Goal: Task Accomplishment & Management: Complete application form

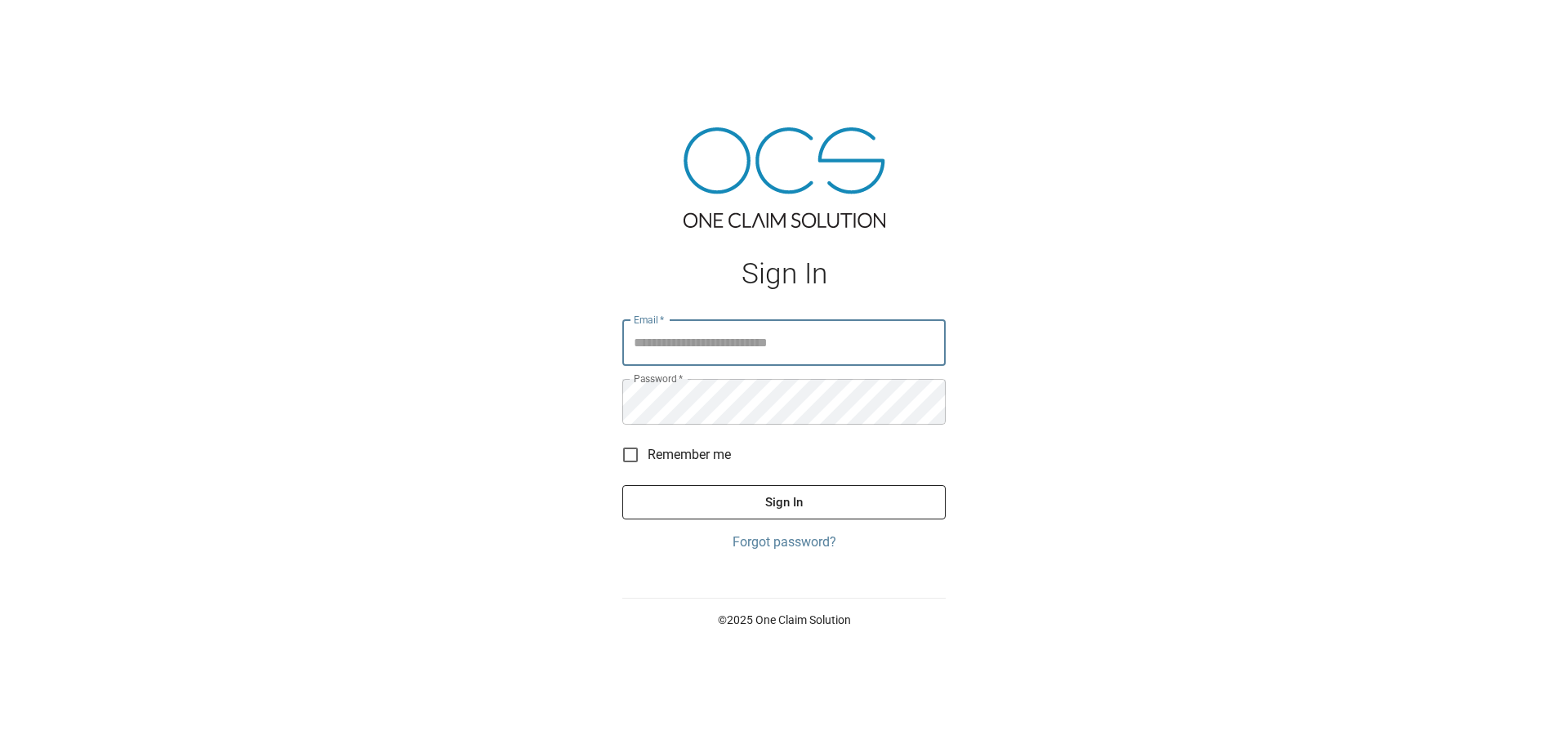
type input "**********"
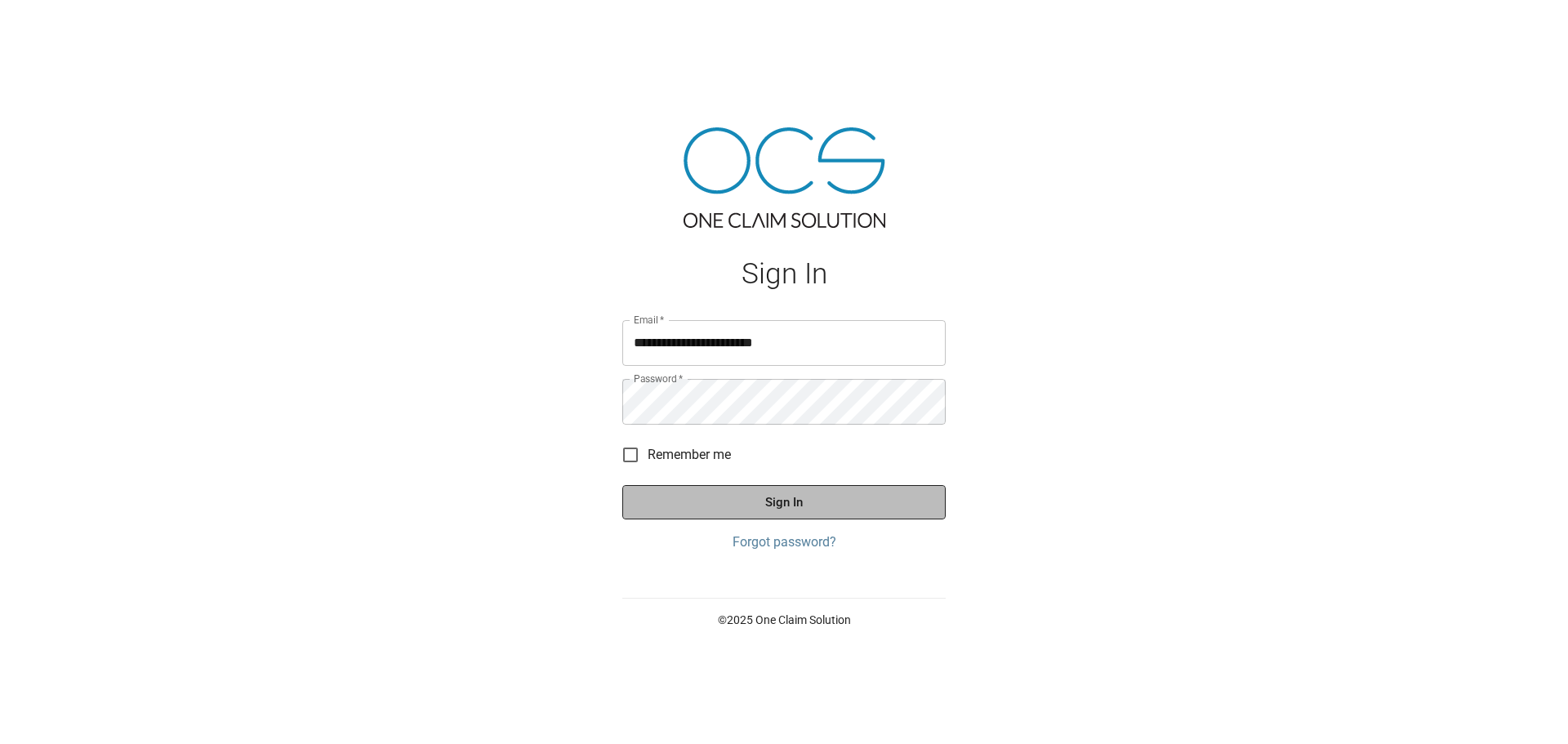
click at [774, 508] on button "Sign In" at bounding box center [784, 502] width 323 height 34
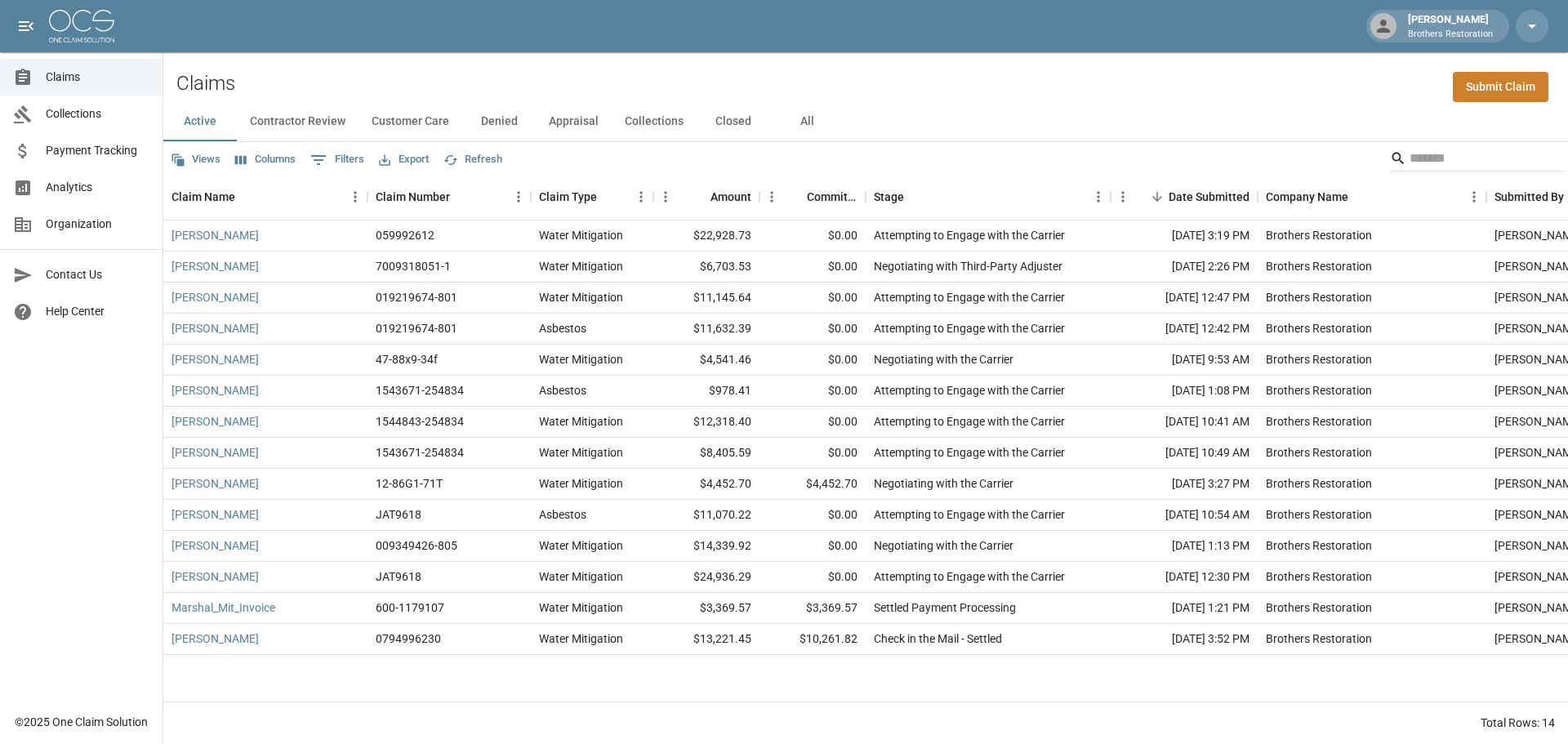
click at [81, 440] on div "Claims Collections Payment Tracking Analytics Organization Contact Us Help Cent…" at bounding box center [81, 352] width 162 height 704
click at [50, 500] on div "Claims Collections Payment Tracking Analytics Organization Contact Us Help Cent…" at bounding box center [81, 352] width 162 height 704
click at [190, 605] on link "Marshal_Mit_Invoice" at bounding box center [223, 608] width 103 height 16
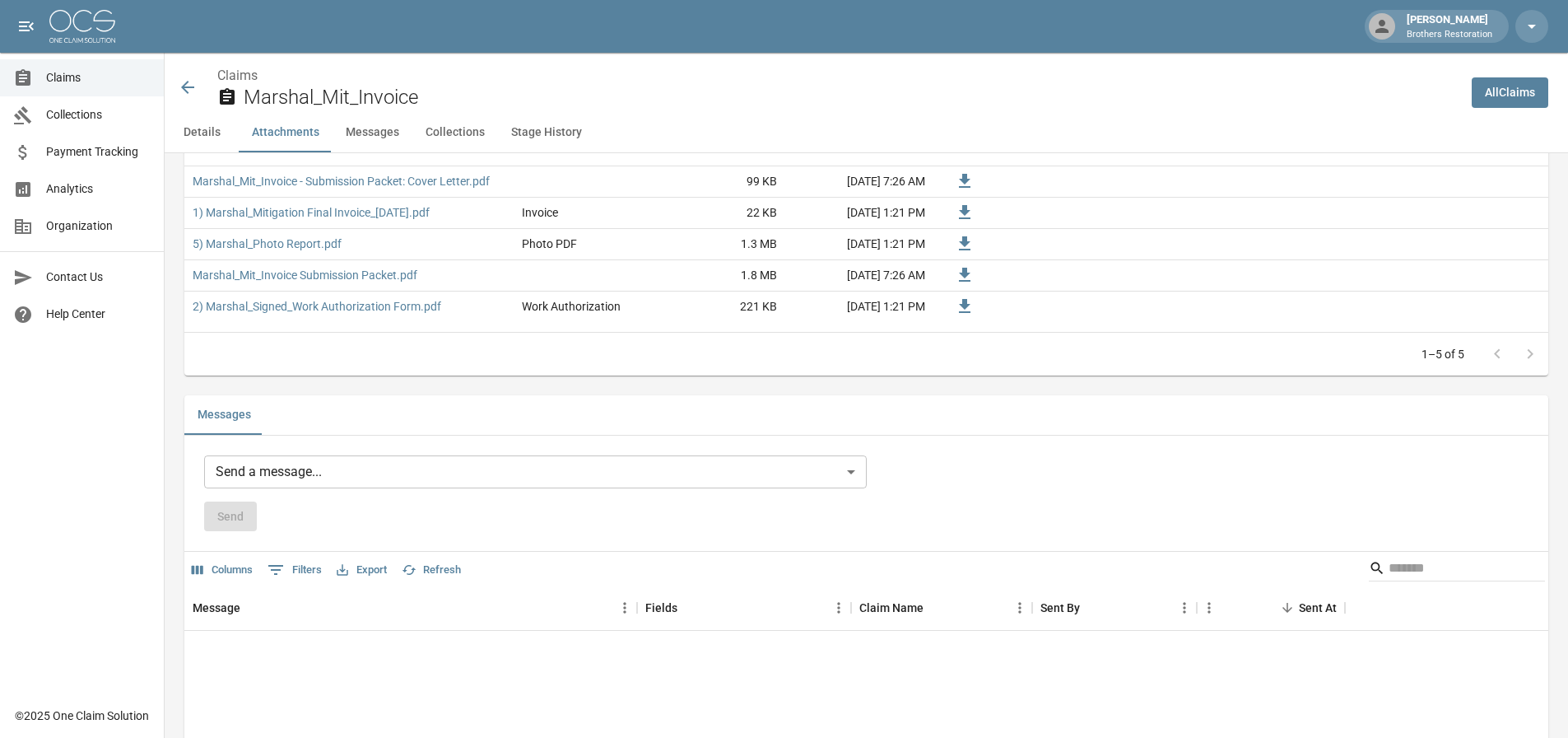
scroll to position [1235, 0]
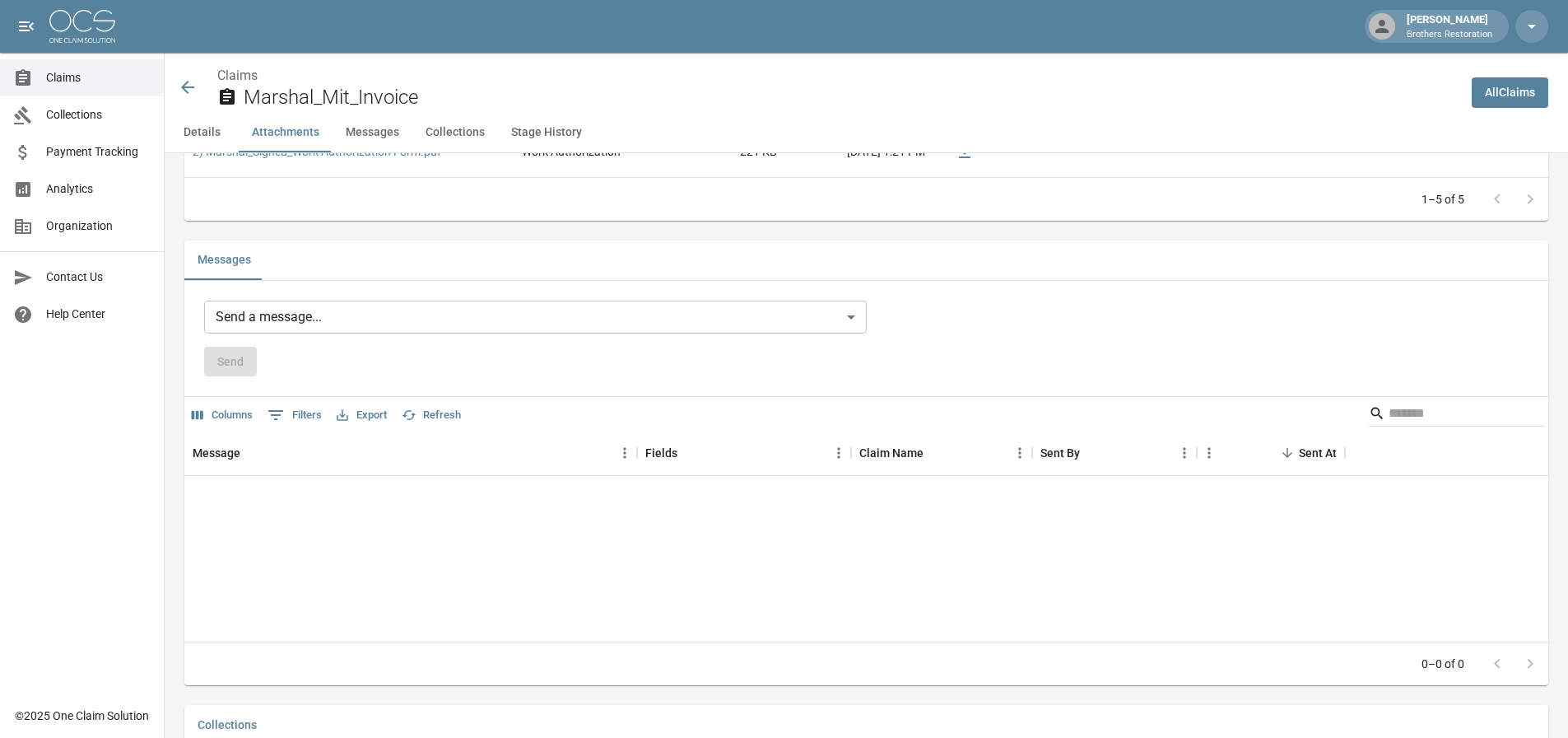
click at [417, 312] on body "Tanner Bingham Brothers Restoration Claims Collections Payment Tracking Analyti…" at bounding box center [784, 82] width 1568 height 2635
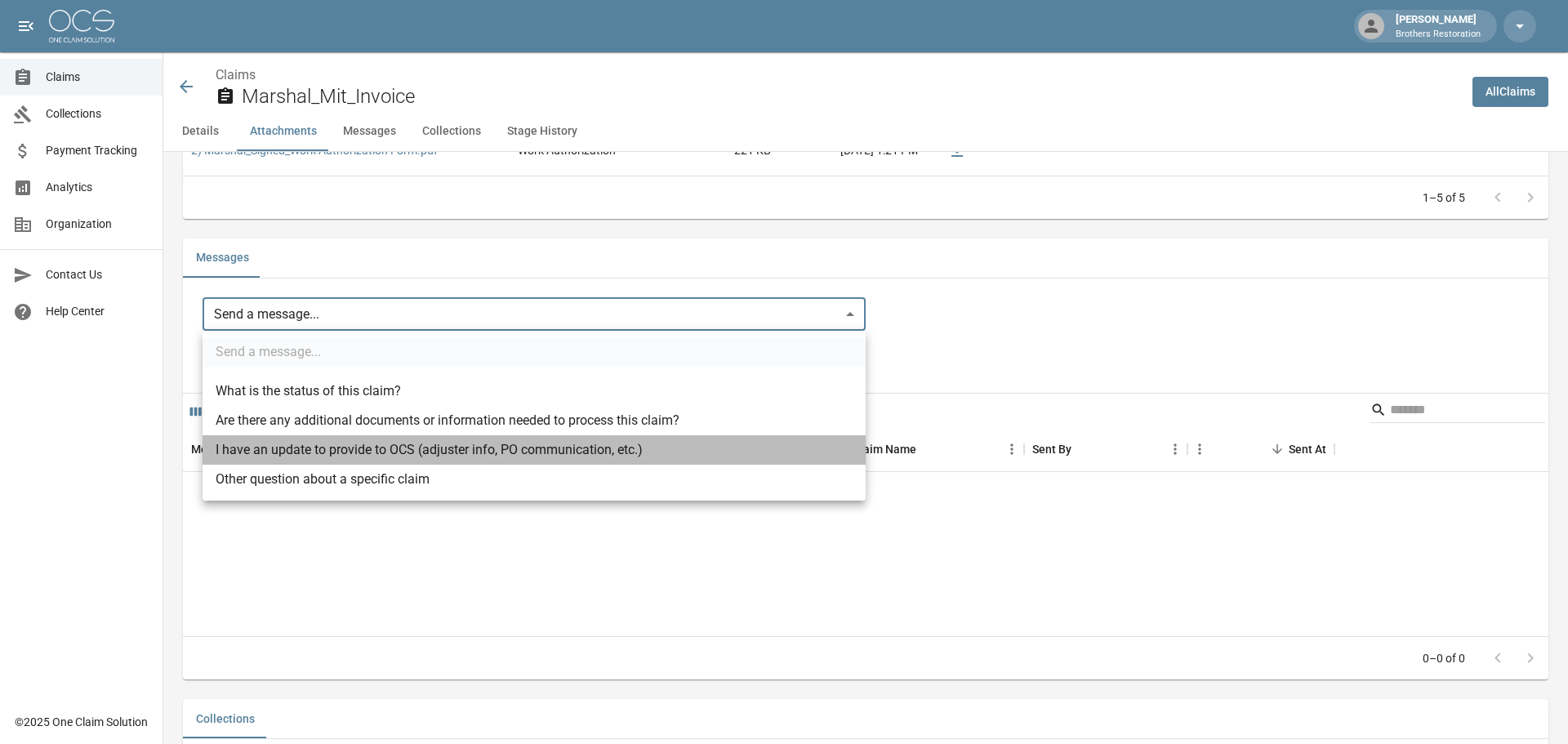
click at [352, 452] on li "I have an update to provide to OCS (adjuster info, PO communication, etc.)" at bounding box center [534, 450] width 663 height 30
type input "**********"
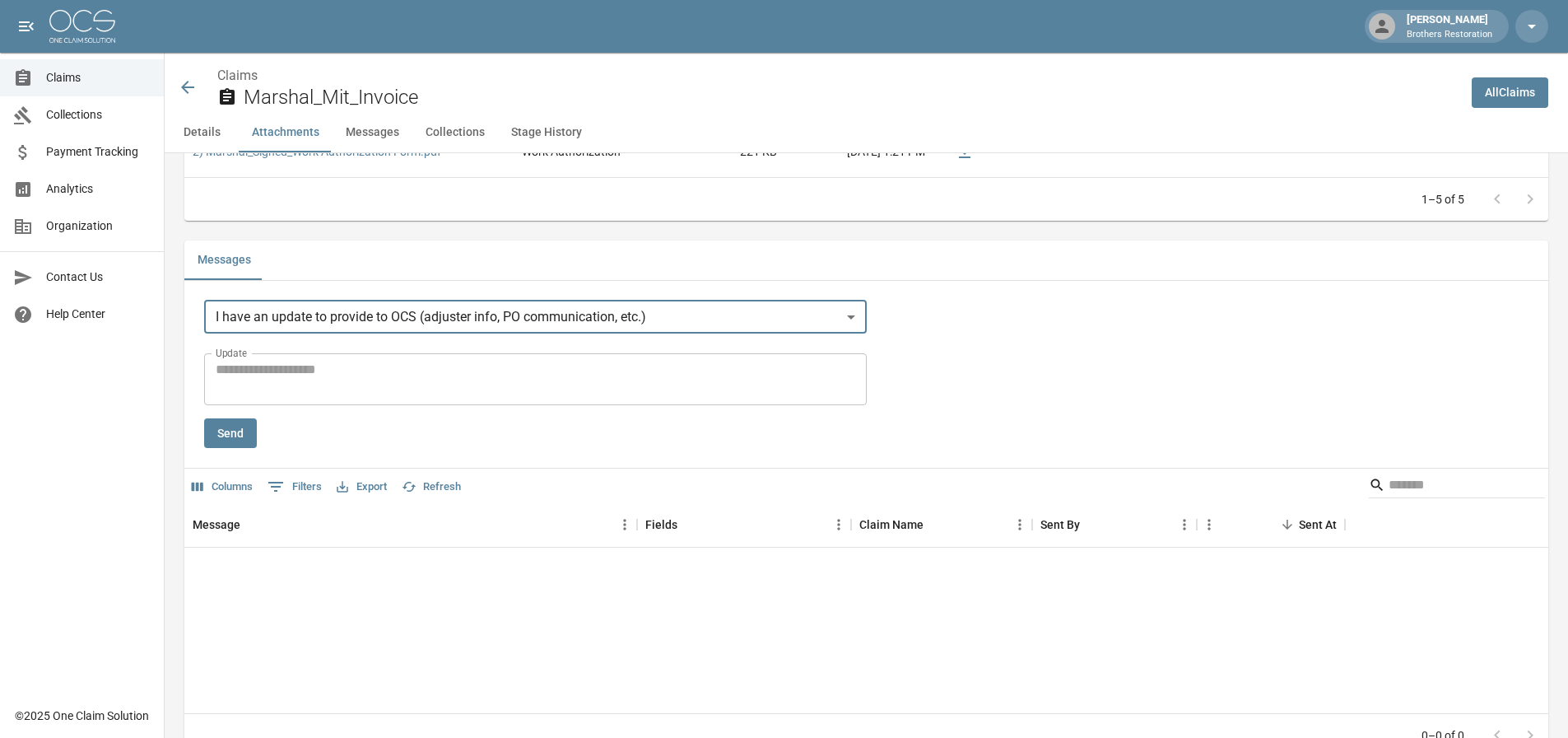
click at [409, 382] on textarea "Update" at bounding box center [535, 379] width 639 height 38
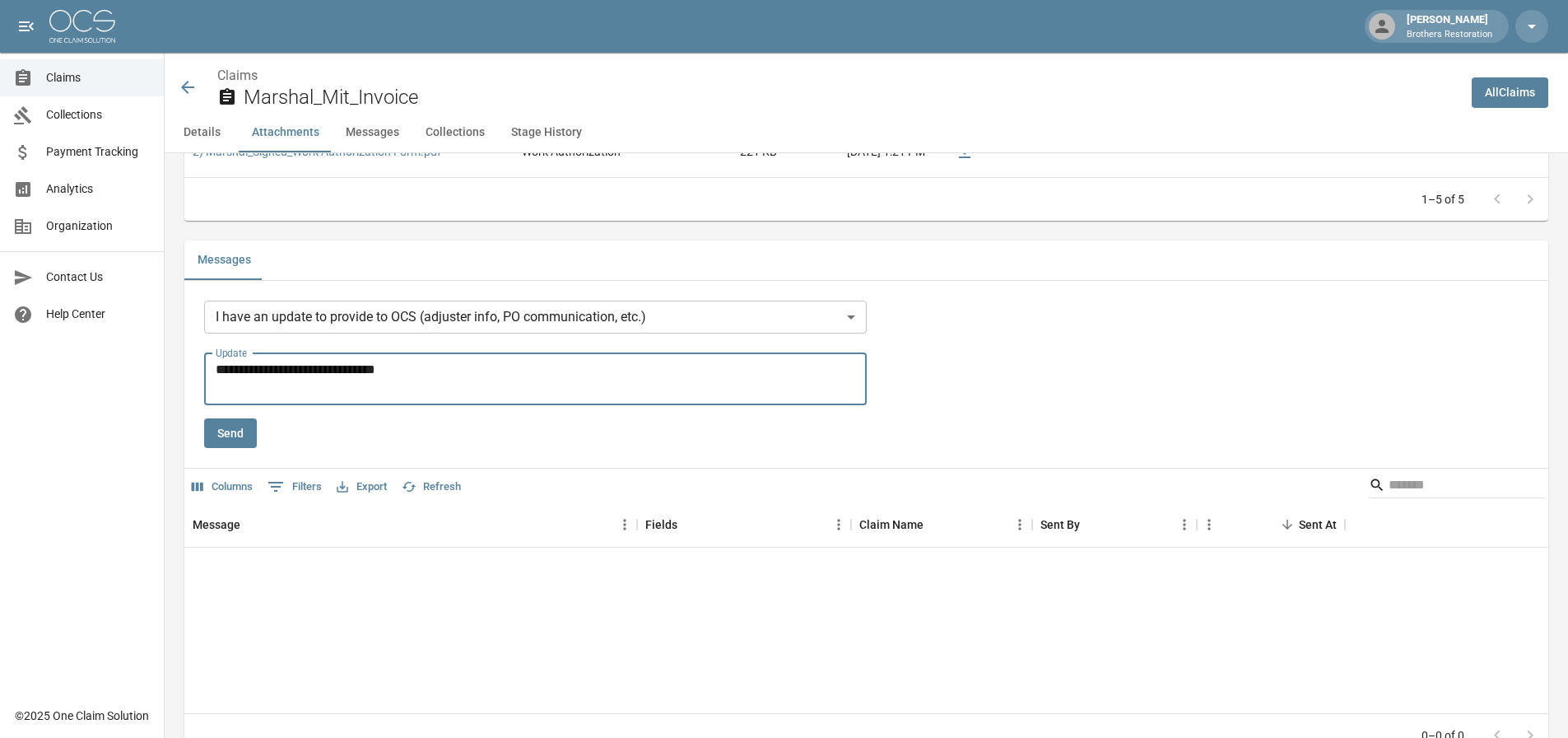
type textarea "**********"
click at [233, 428] on button "Send" at bounding box center [231, 434] width 53 height 31
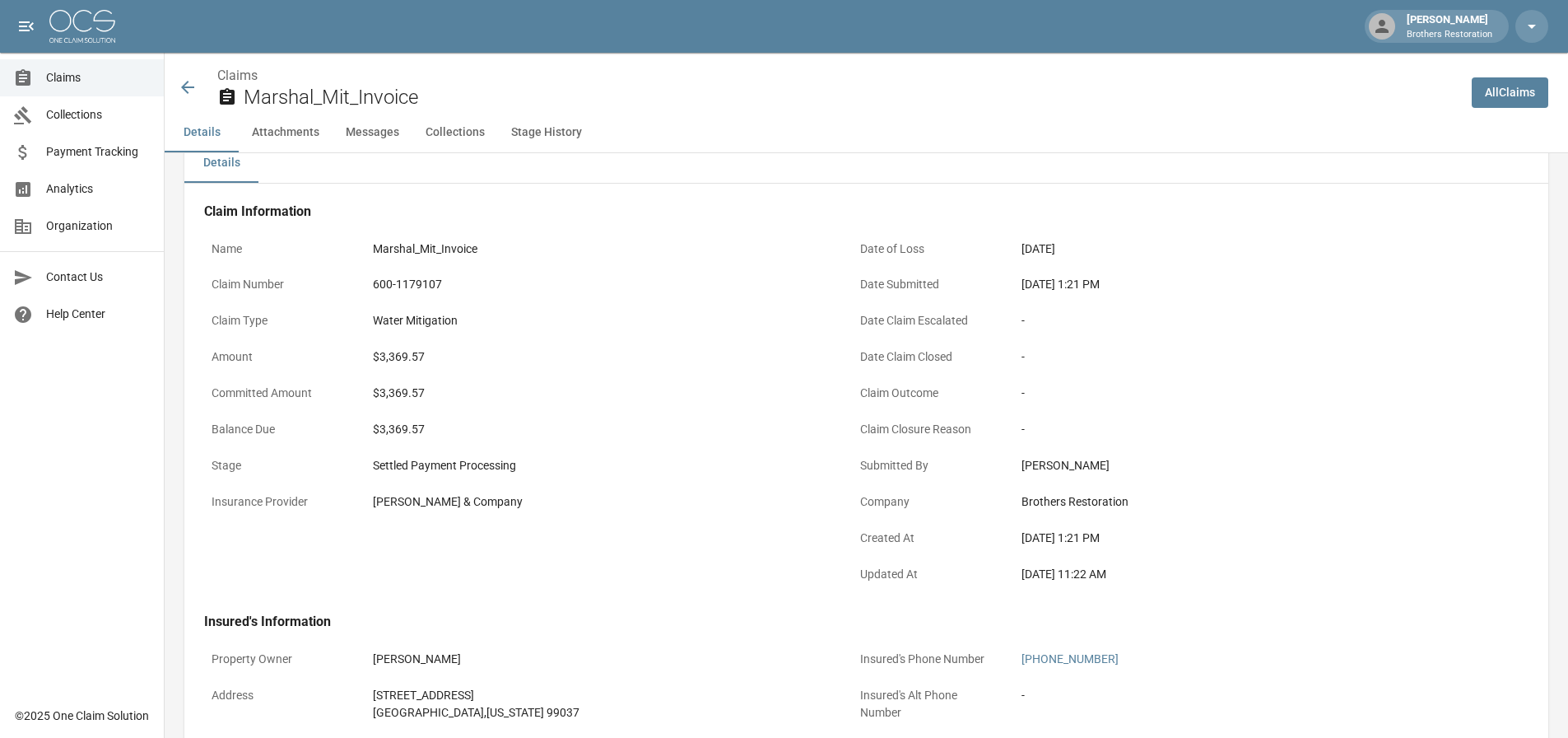
scroll to position [0, 0]
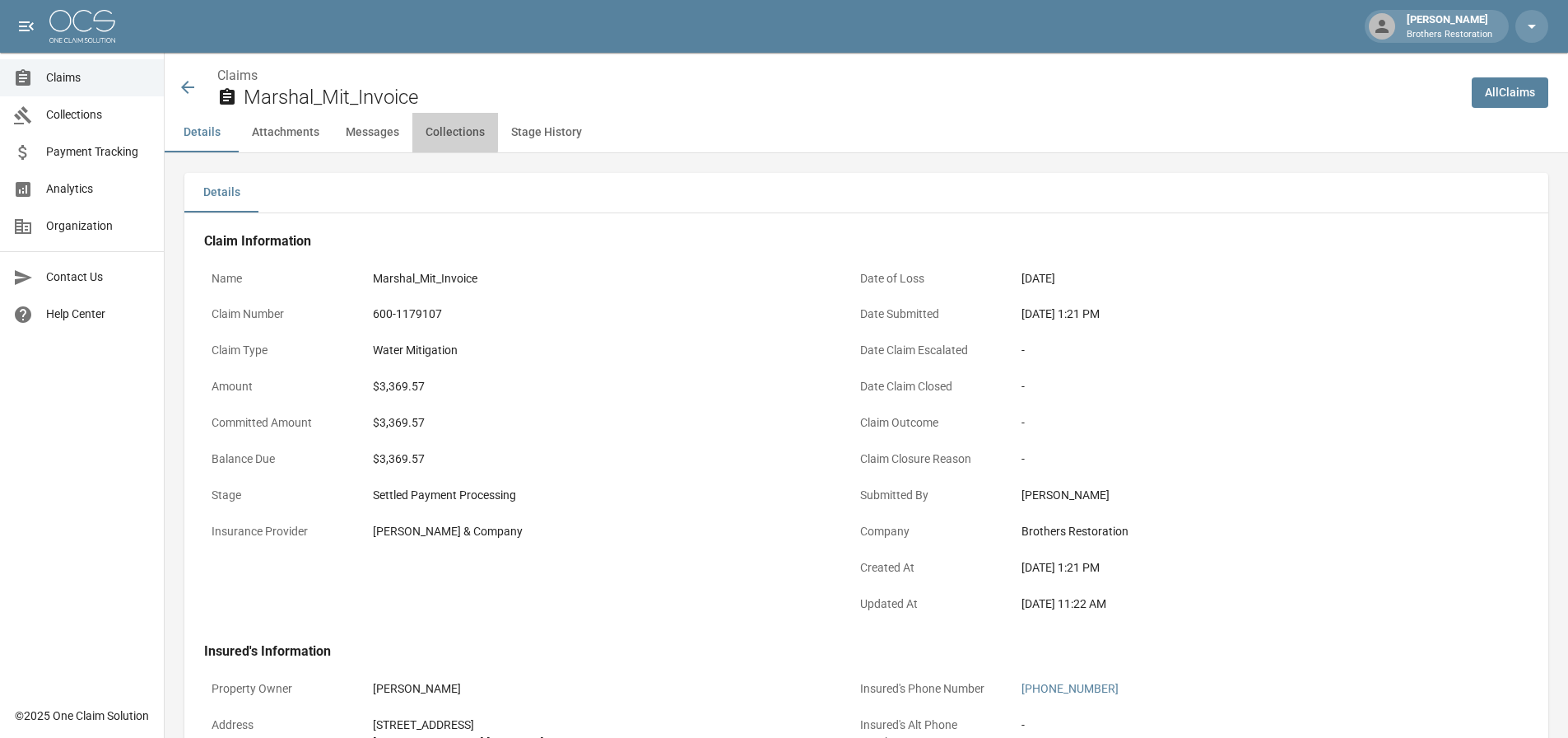
click at [433, 131] on button "Collections" at bounding box center [456, 132] width 86 height 40
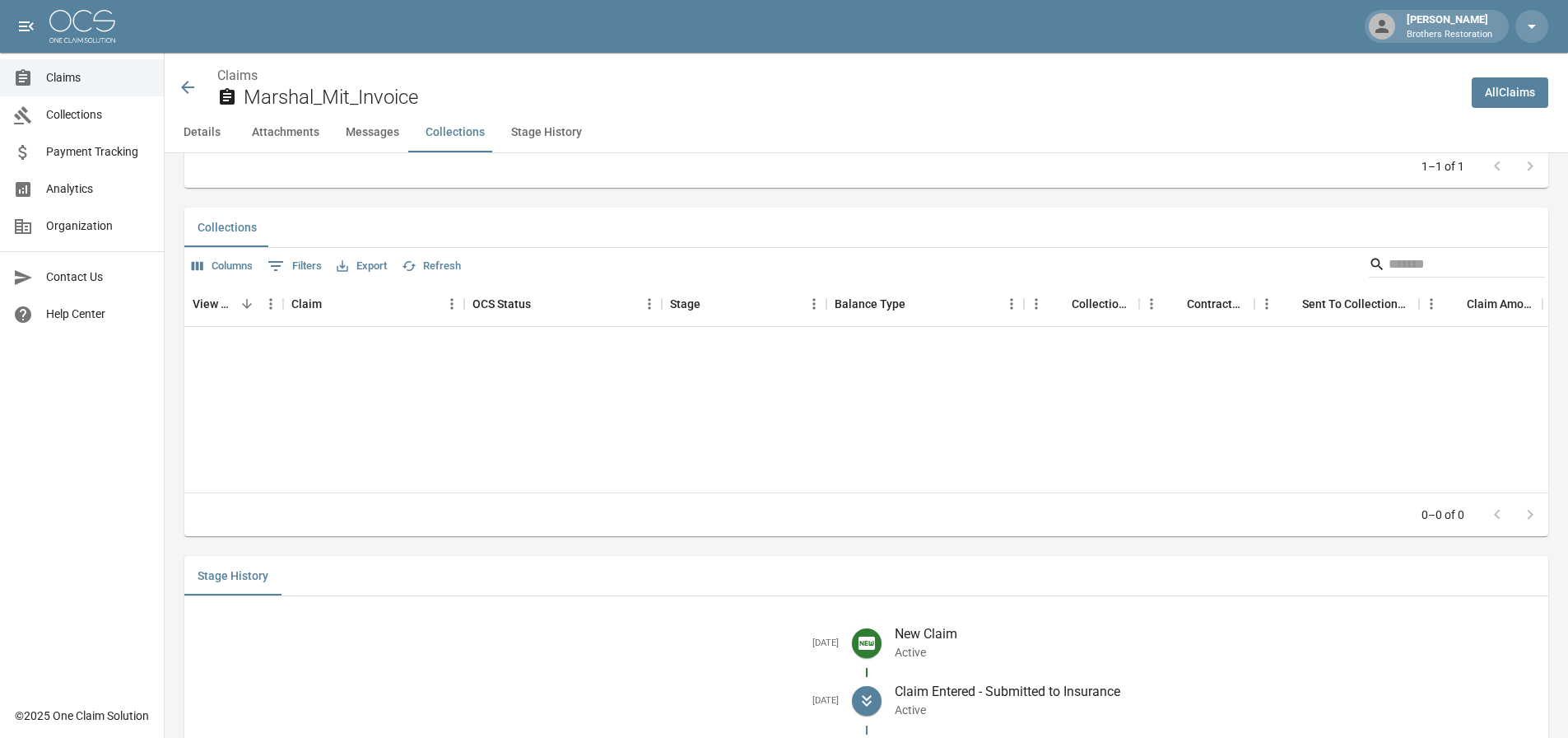
scroll to position [1735, 0]
click at [78, 78] on span "Claims" at bounding box center [98, 78] width 104 height 17
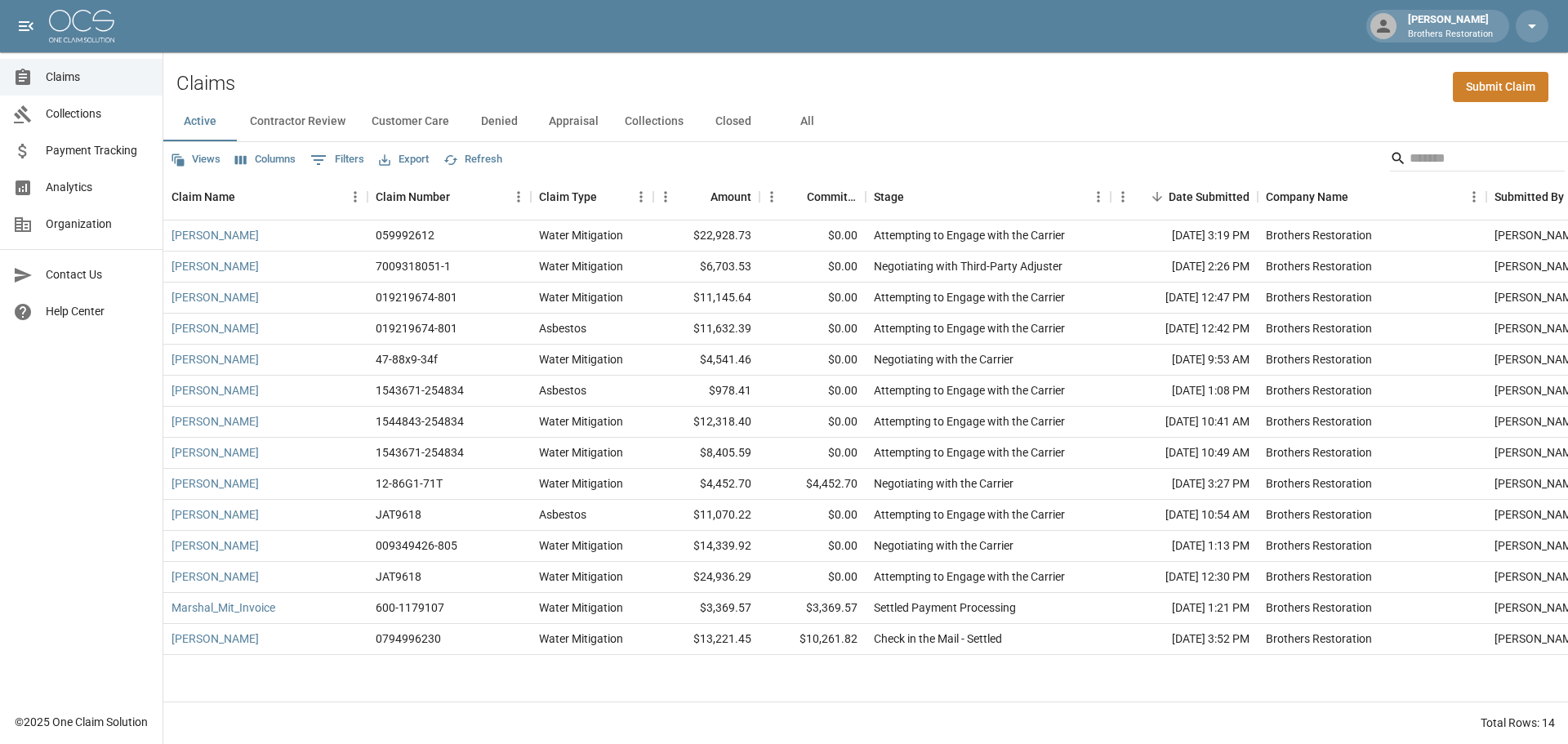
click at [654, 120] on button "Collections" at bounding box center [654, 121] width 85 height 39
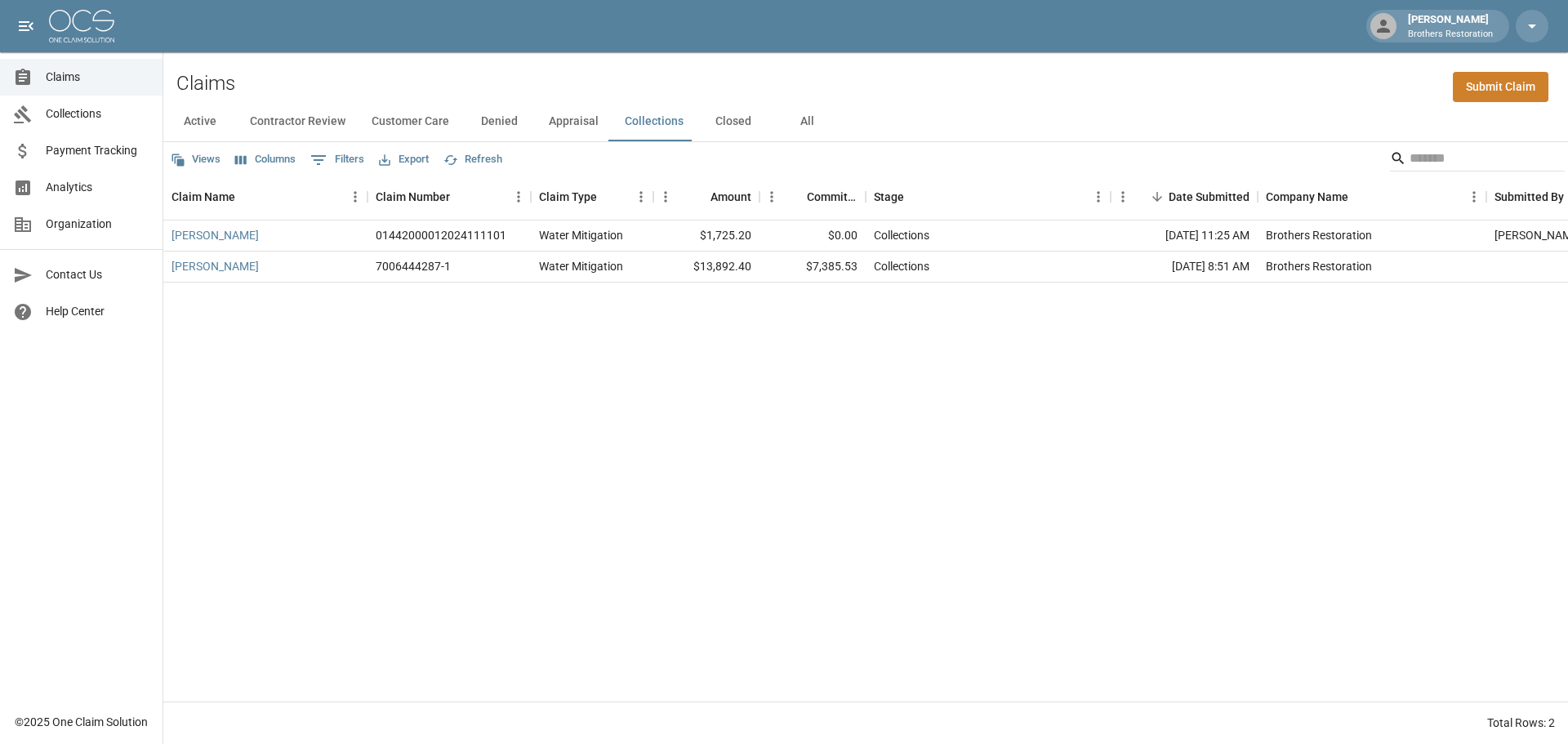
click at [551, 120] on button "Appraisal" at bounding box center [574, 121] width 76 height 39
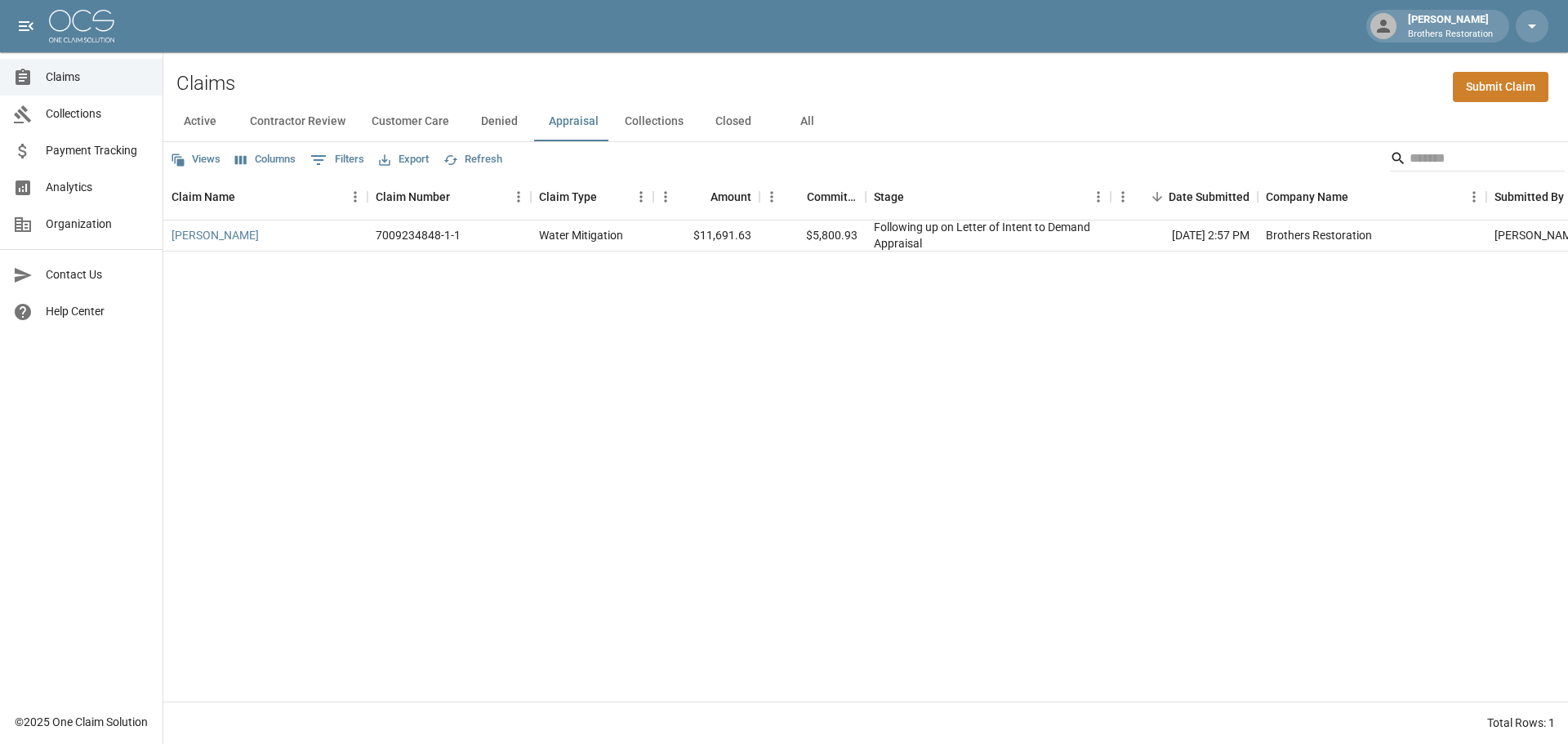
click at [489, 119] on button "Denied" at bounding box center [499, 121] width 74 height 39
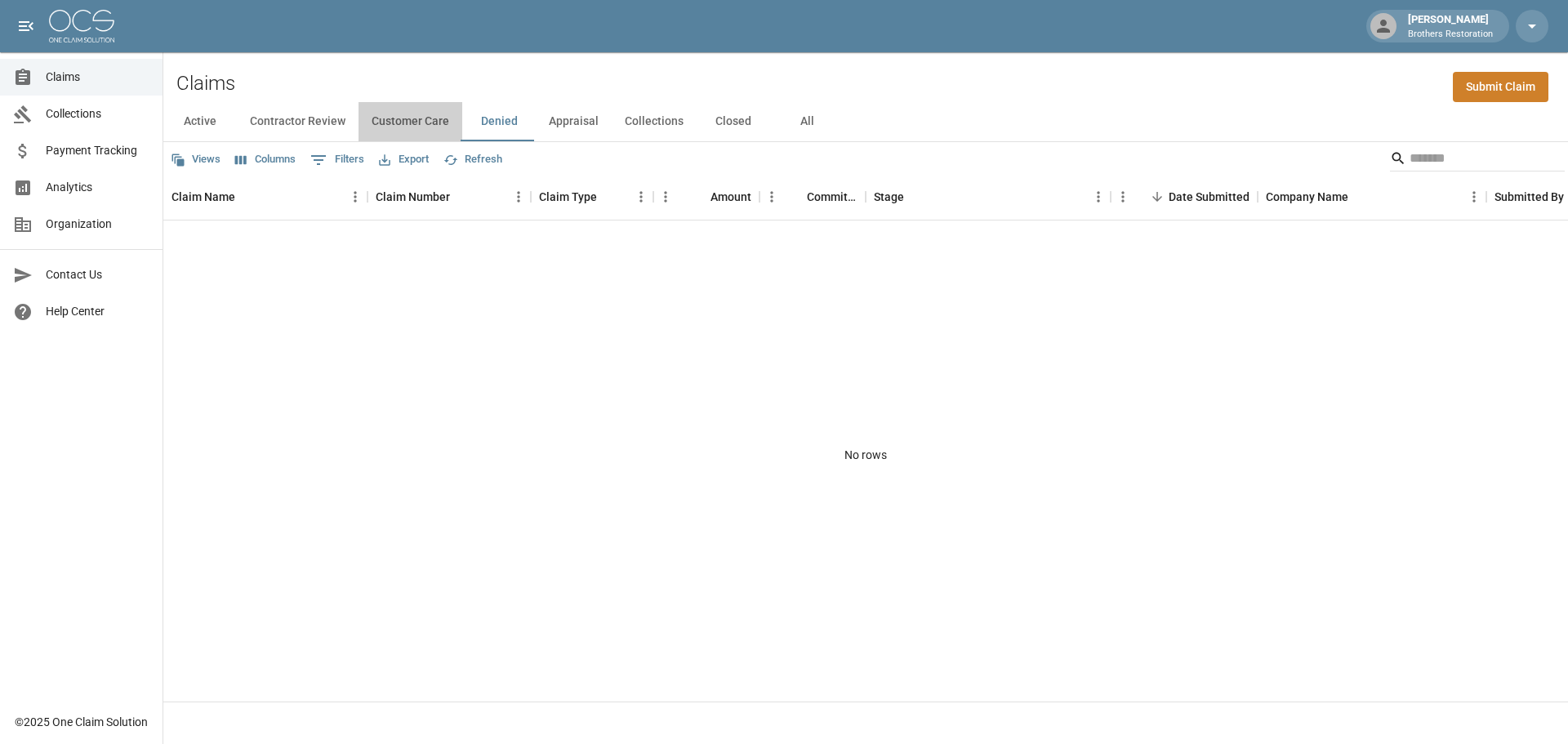
click at [413, 112] on button "Customer Care" at bounding box center [410, 121] width 103 height 39
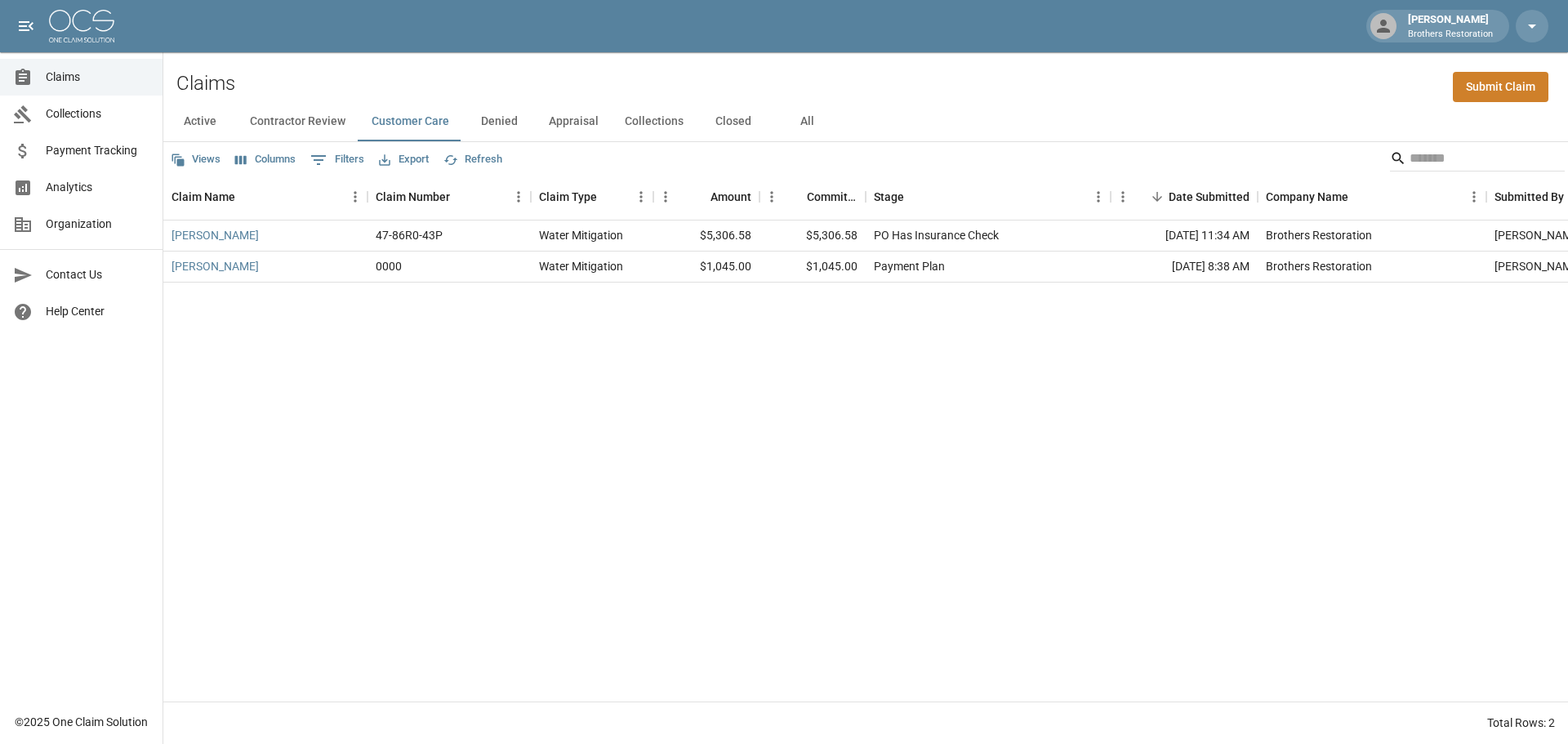
click at [290, 113] on button "Contractor Review" at bounding box center [298, 121] width 121 height 39
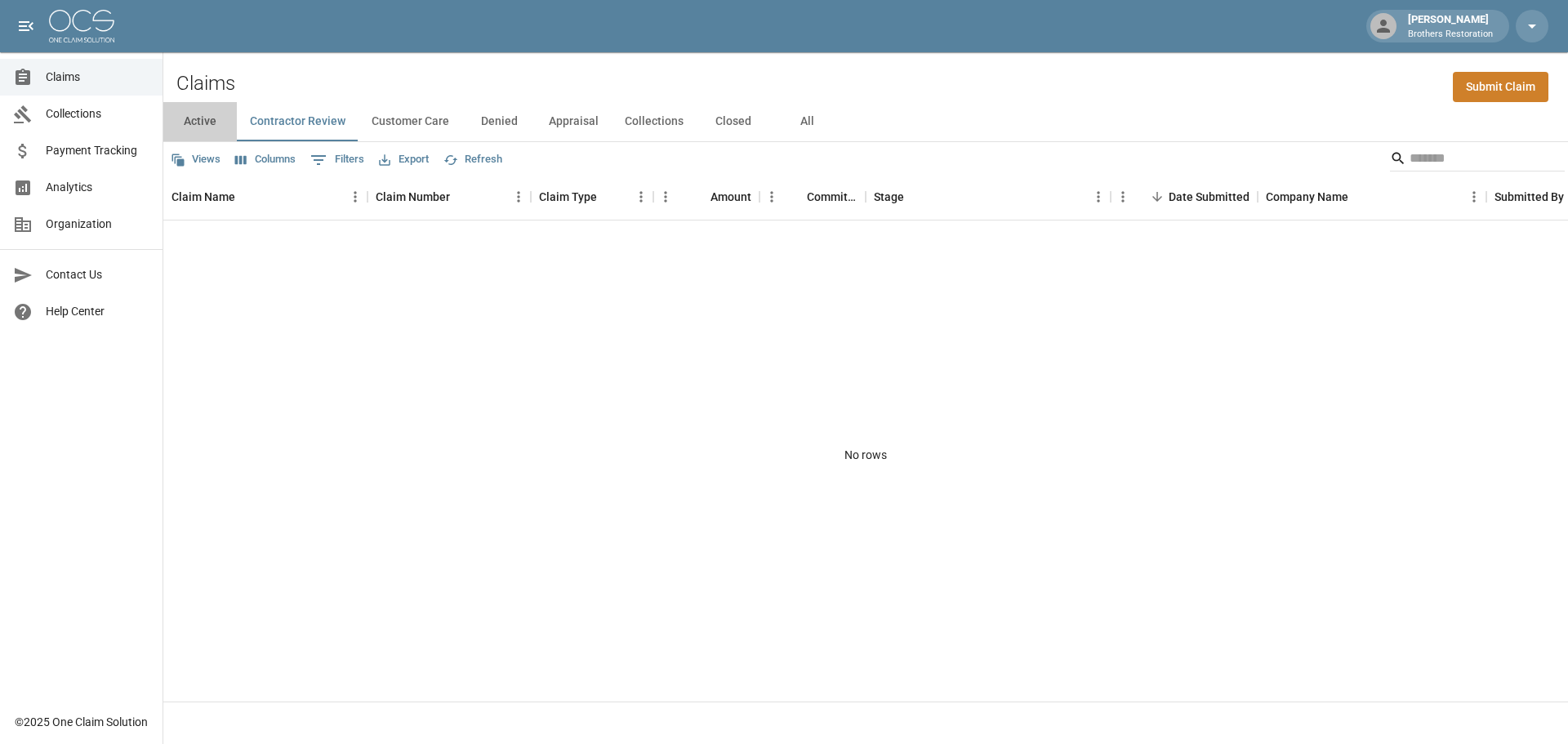
click at [208, 119] on button "Active" at bounding box center [200, 121] width 74 height 39
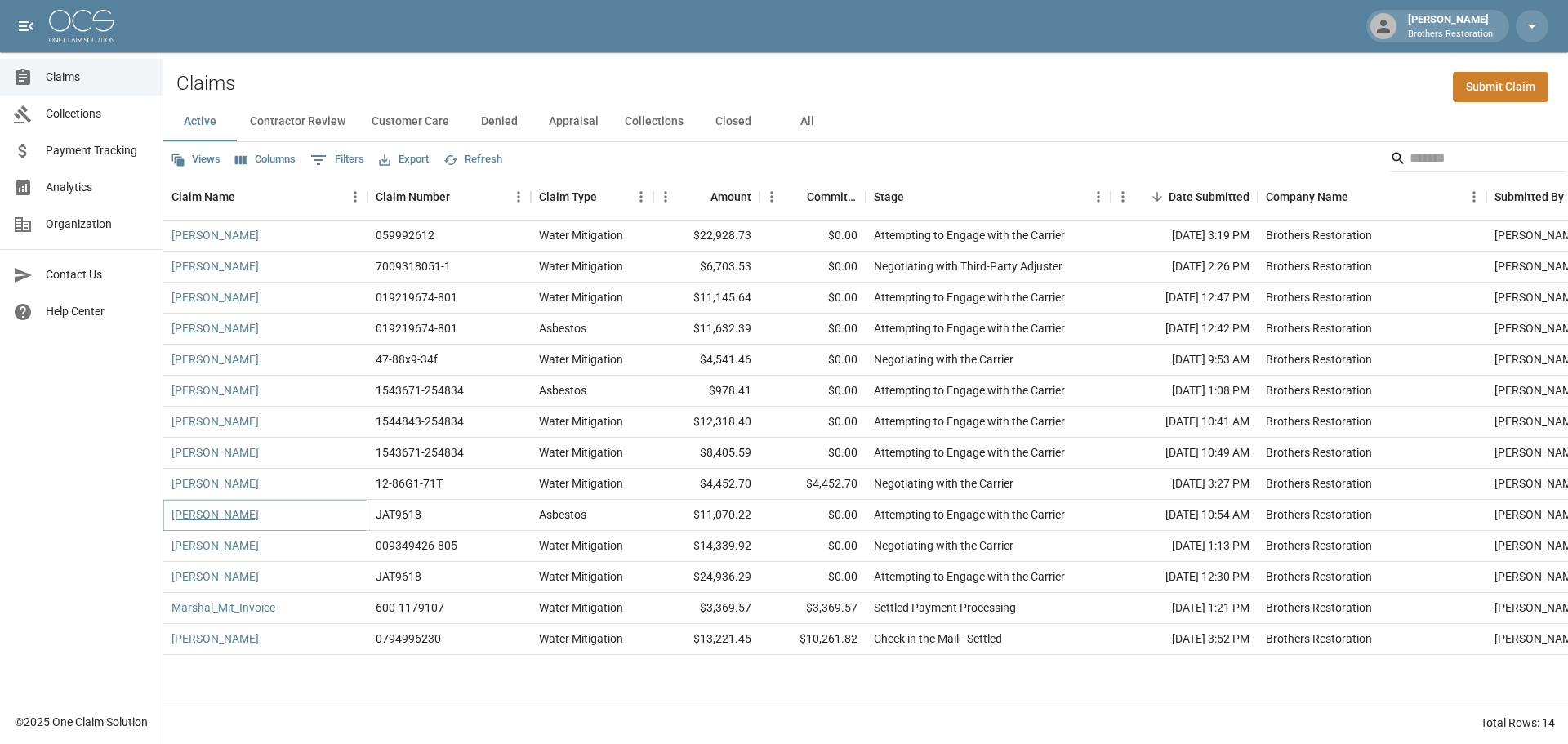
click at [217, 513] on link "[PERSON_NAME]" at bounding box center [215, 514] width 87 height 16
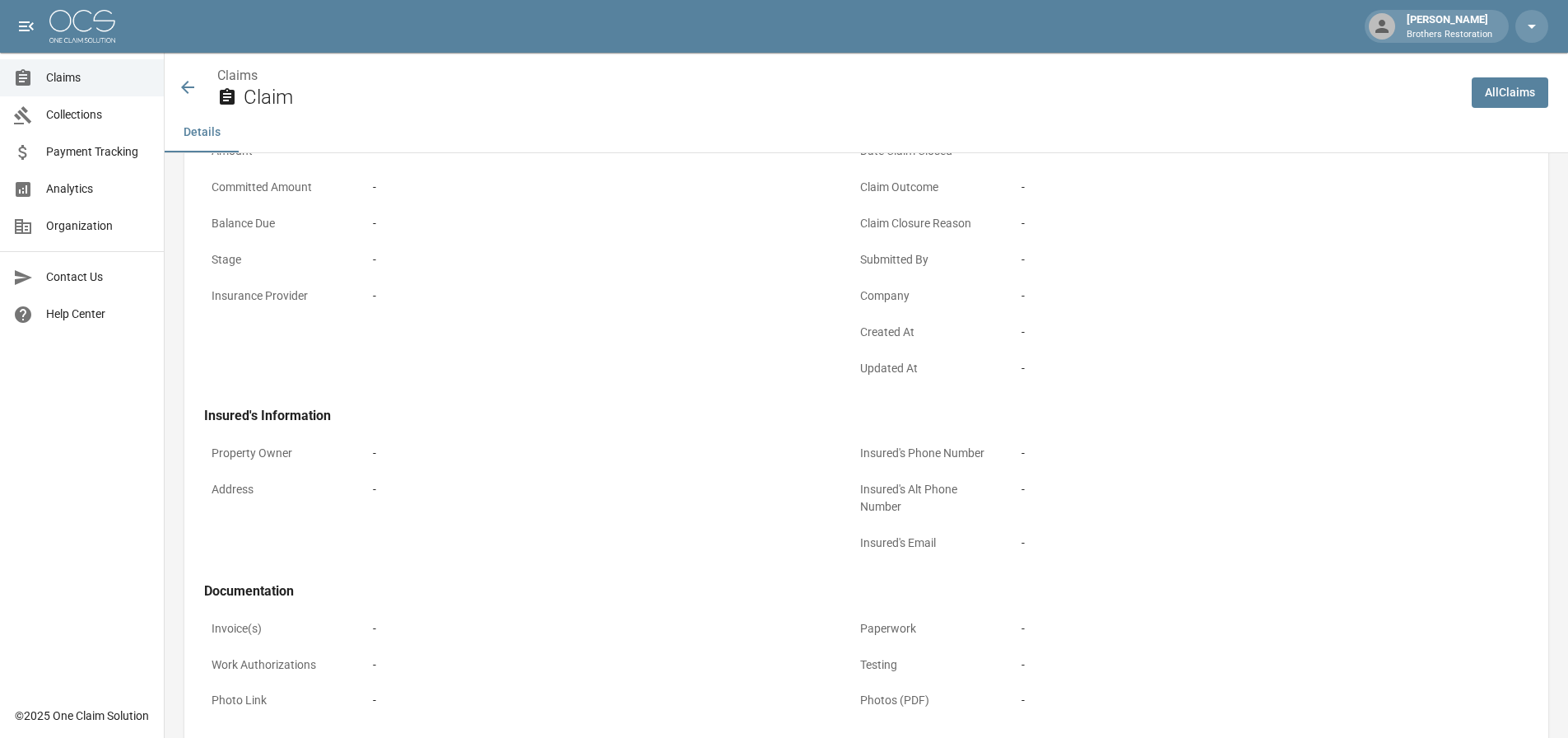
scroll to position [410, 0]
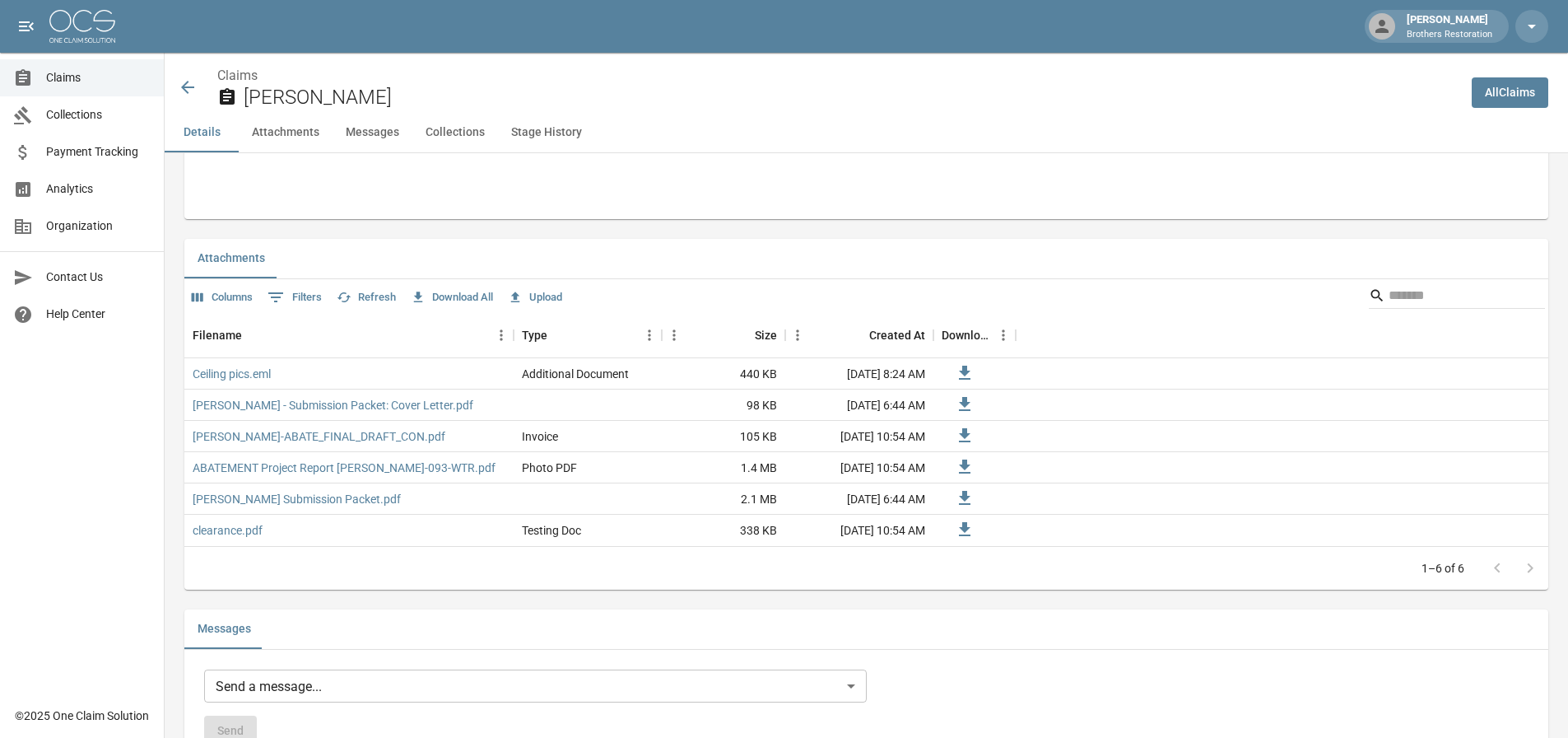
scroll to position [906, 0]
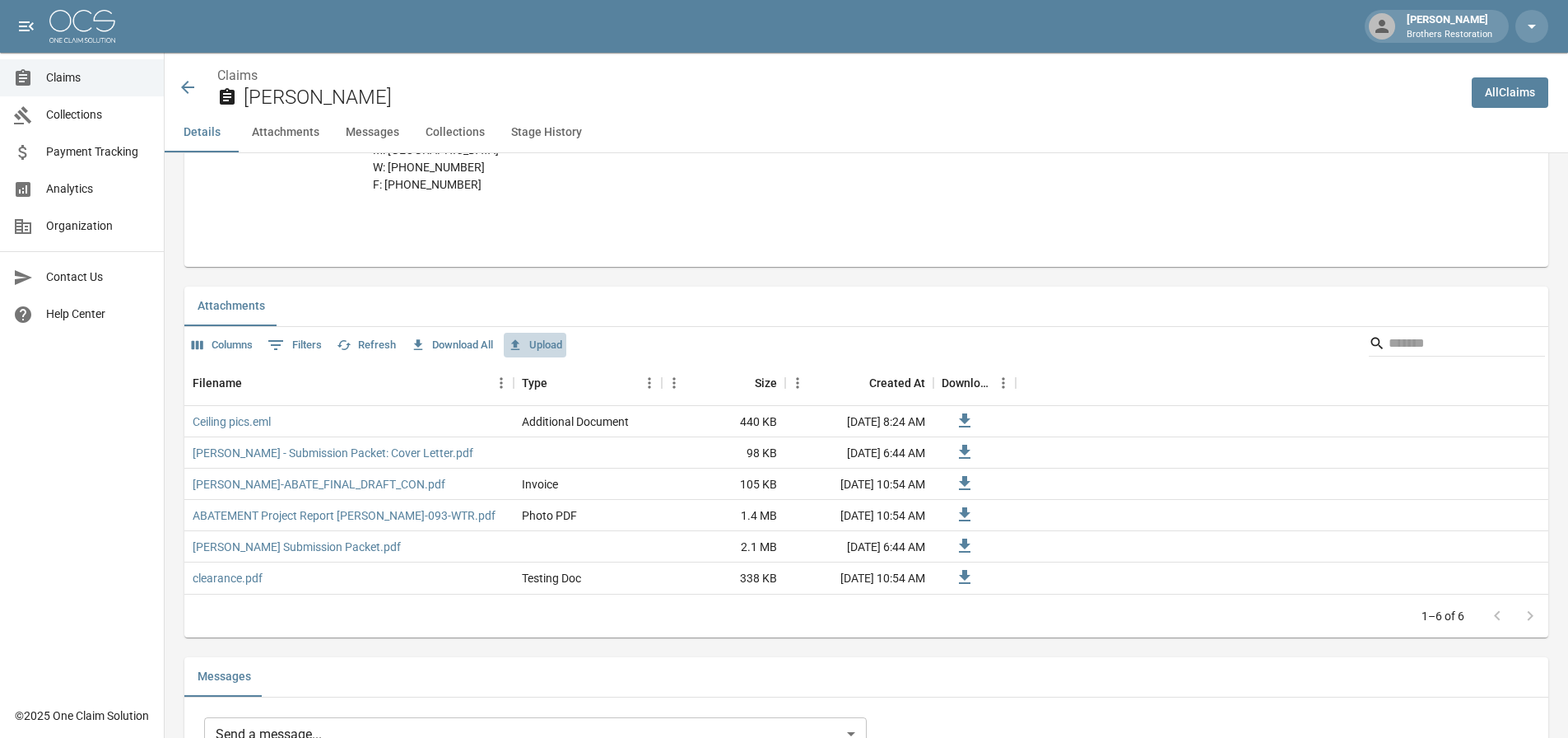
click at [557, 357] on button "Upload" at bounding box center [535, 345] width 63 height 26
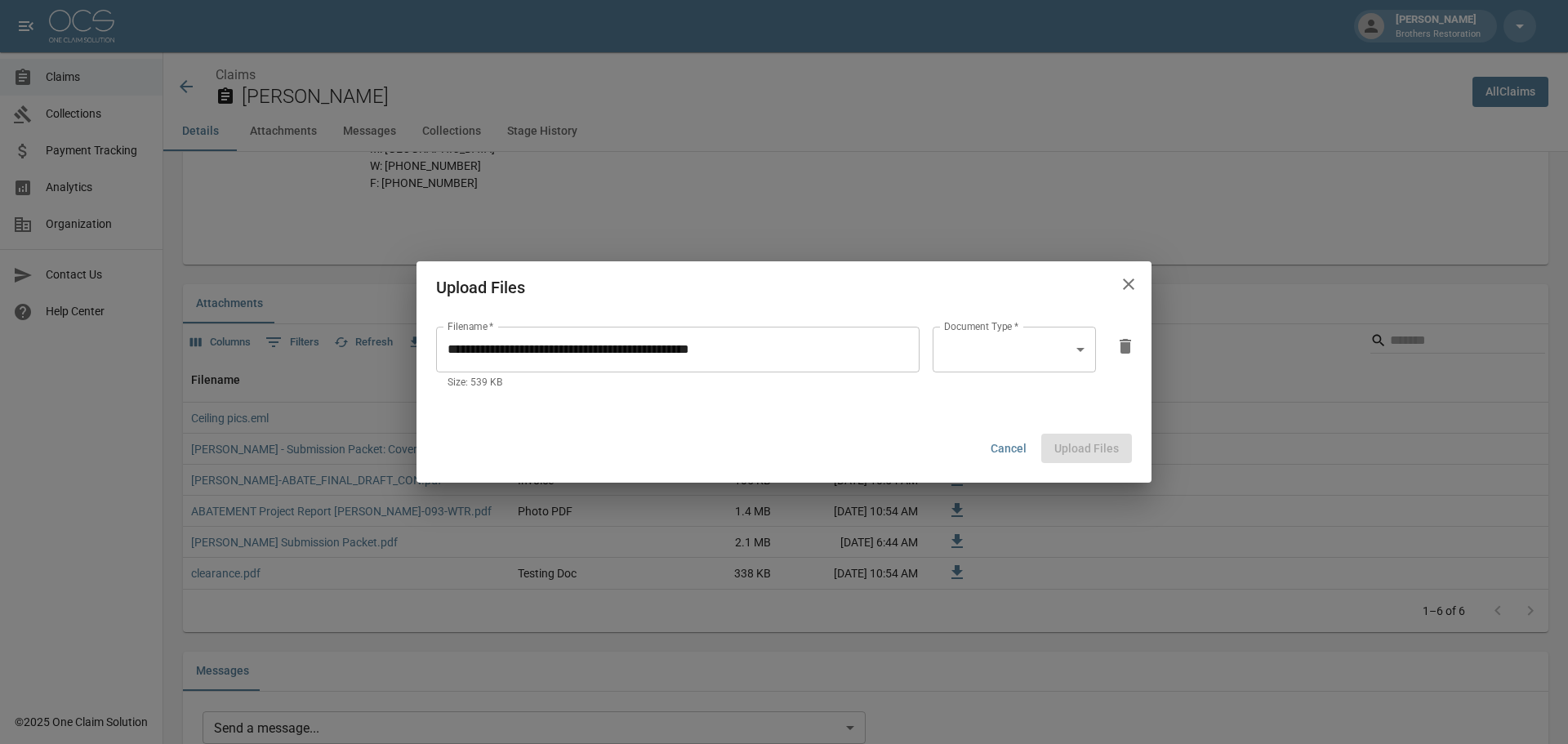
click at [1081, 352] on body "Tanner Bingham Brothers Restoration Claims Collections Payment Tracking Analyti…" at bounding box center [784, 423] width 1568 height 2643
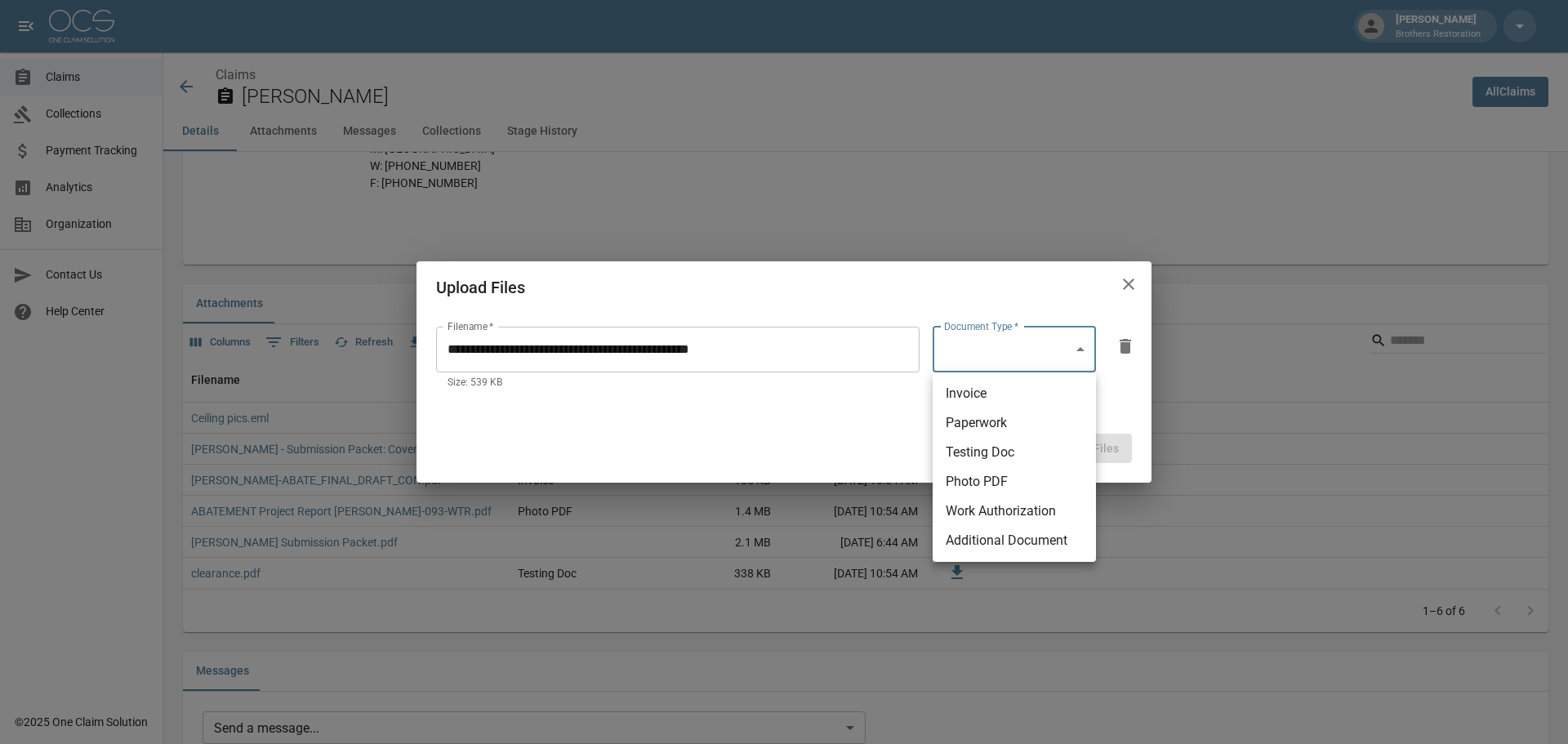
click at [1014, 535] on li "Additional Document" at bounding box center [1014, 541] width 163 height 30
type input "**********"
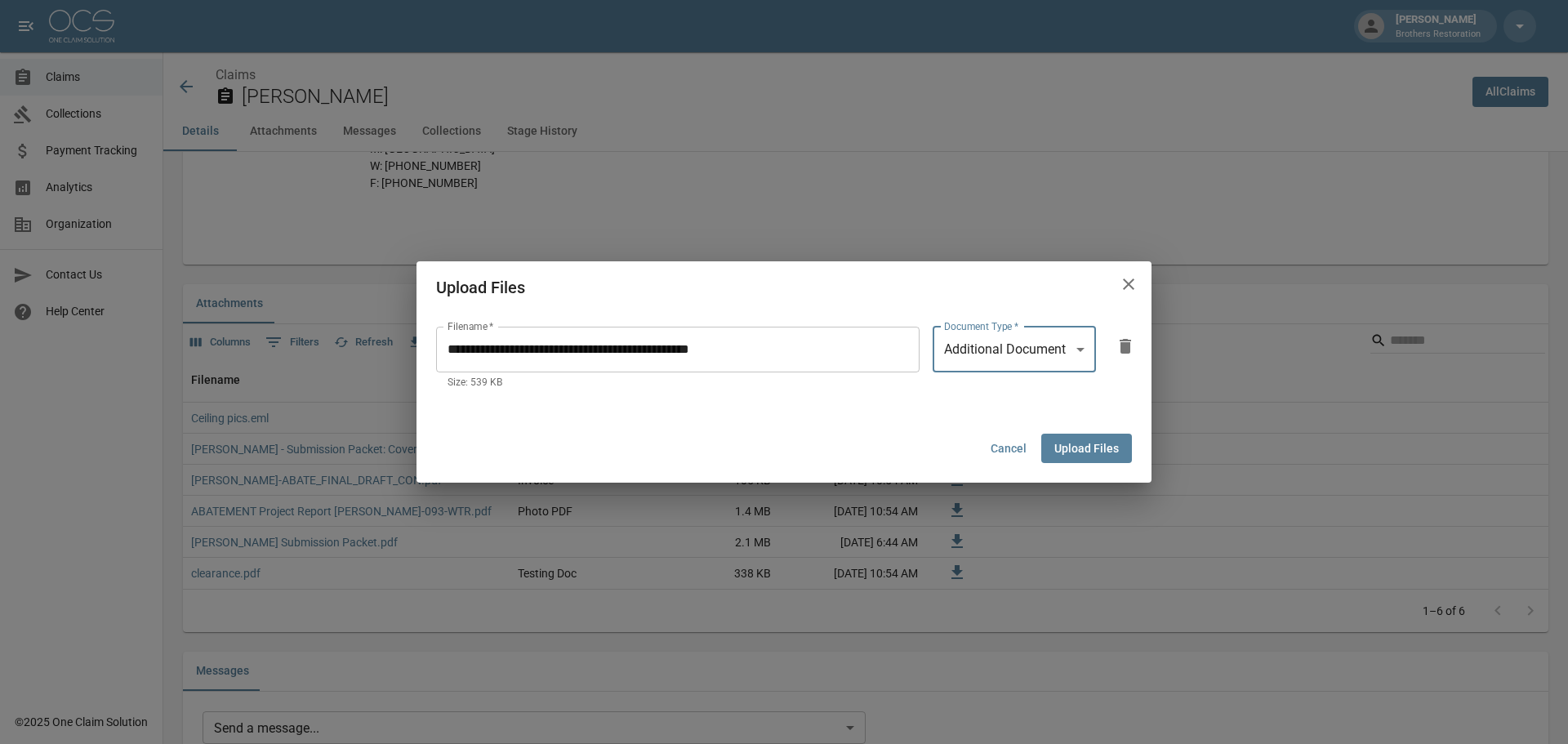
click at [1097, 446] on button "Upload Files" at bounding box center [1086, 448] width 90 height 30
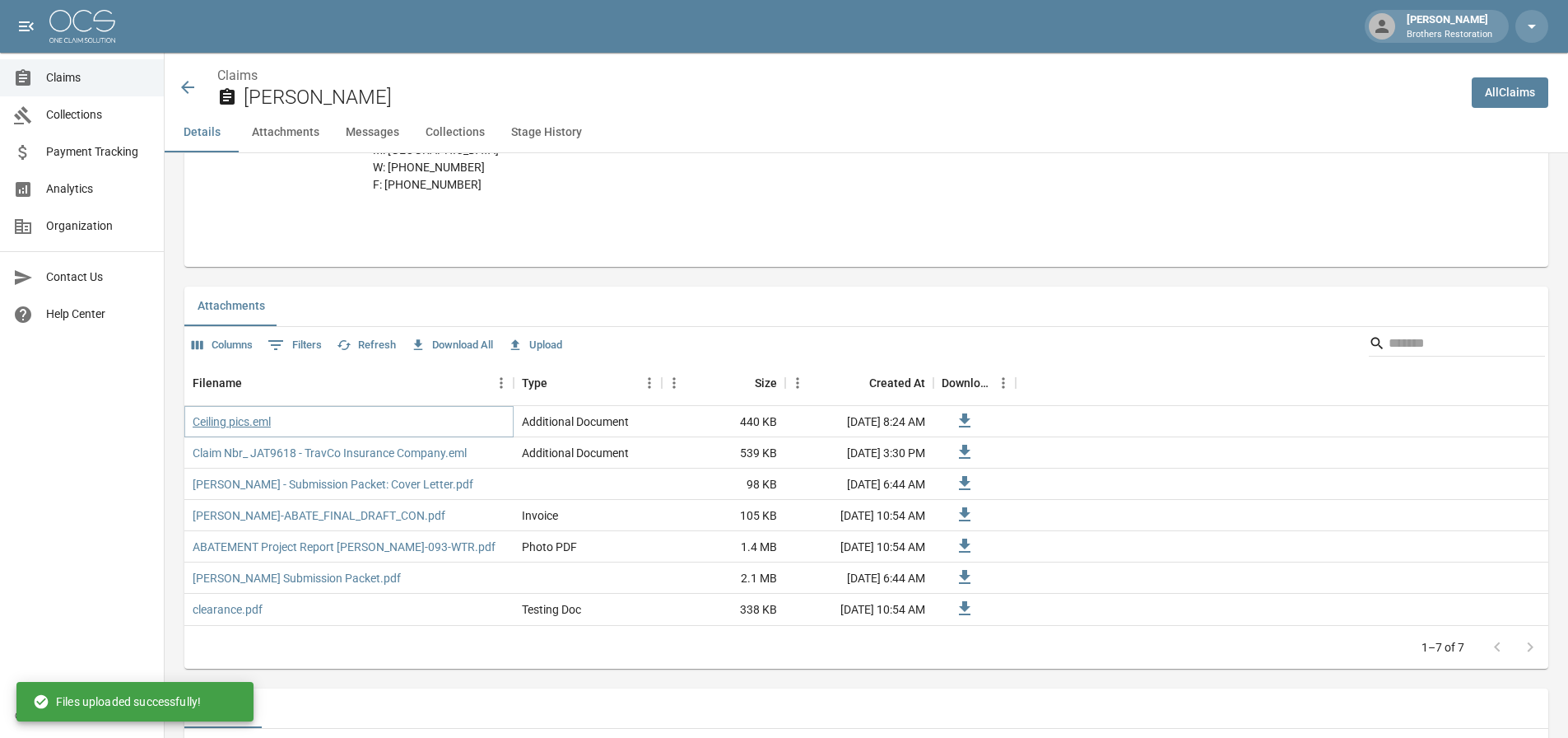
click at [213, 430] on link "Ceiling pics.eml" at bounding box center [232, 422] width 79 height 17
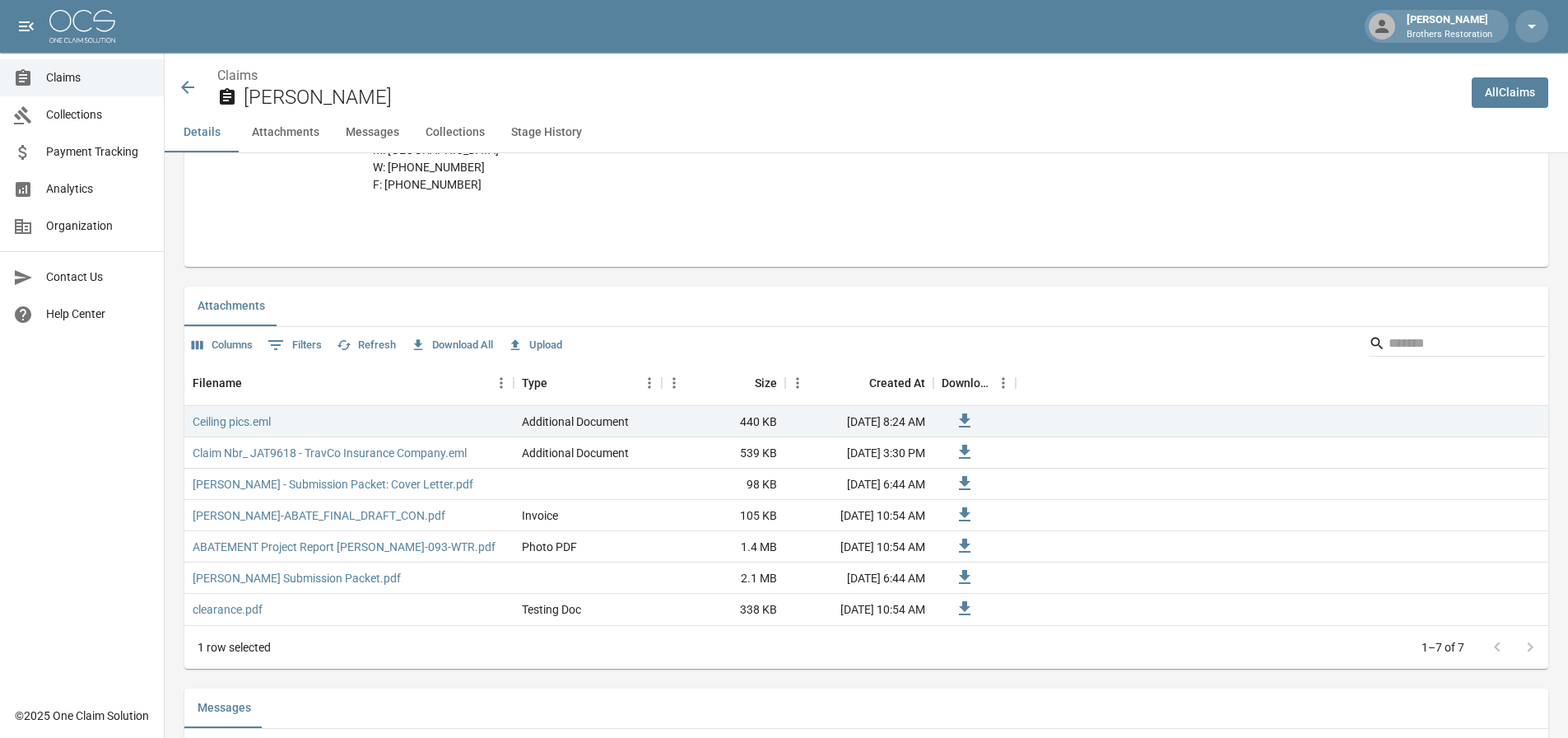
click at [1261, 437] on div at bounding box center [1288, 422] width 545 height 31
click at [551, 358] on button "Upload" at bounding box center [535, 345] width 63 height 26
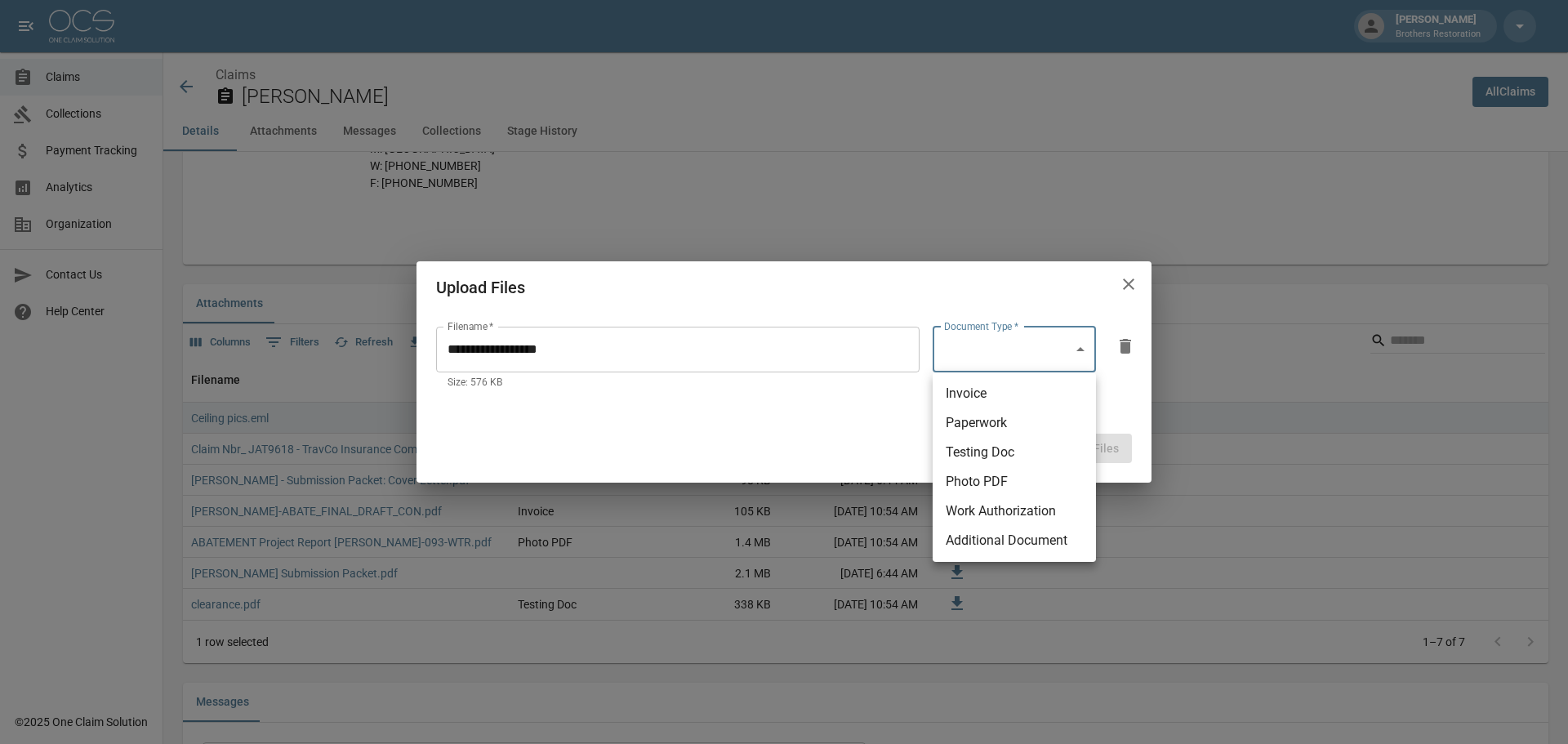
click at [1084, 354] on body "Tanner Bingham Brothers Restoration Claims Collections Payment Tracking Analyti…" at bounding box center [784, 438] width 1568 height 2673
click at [1020, 540] on li "Additional Document" at bounding box center [1014, 541] width 163 height 30
type input "**********"
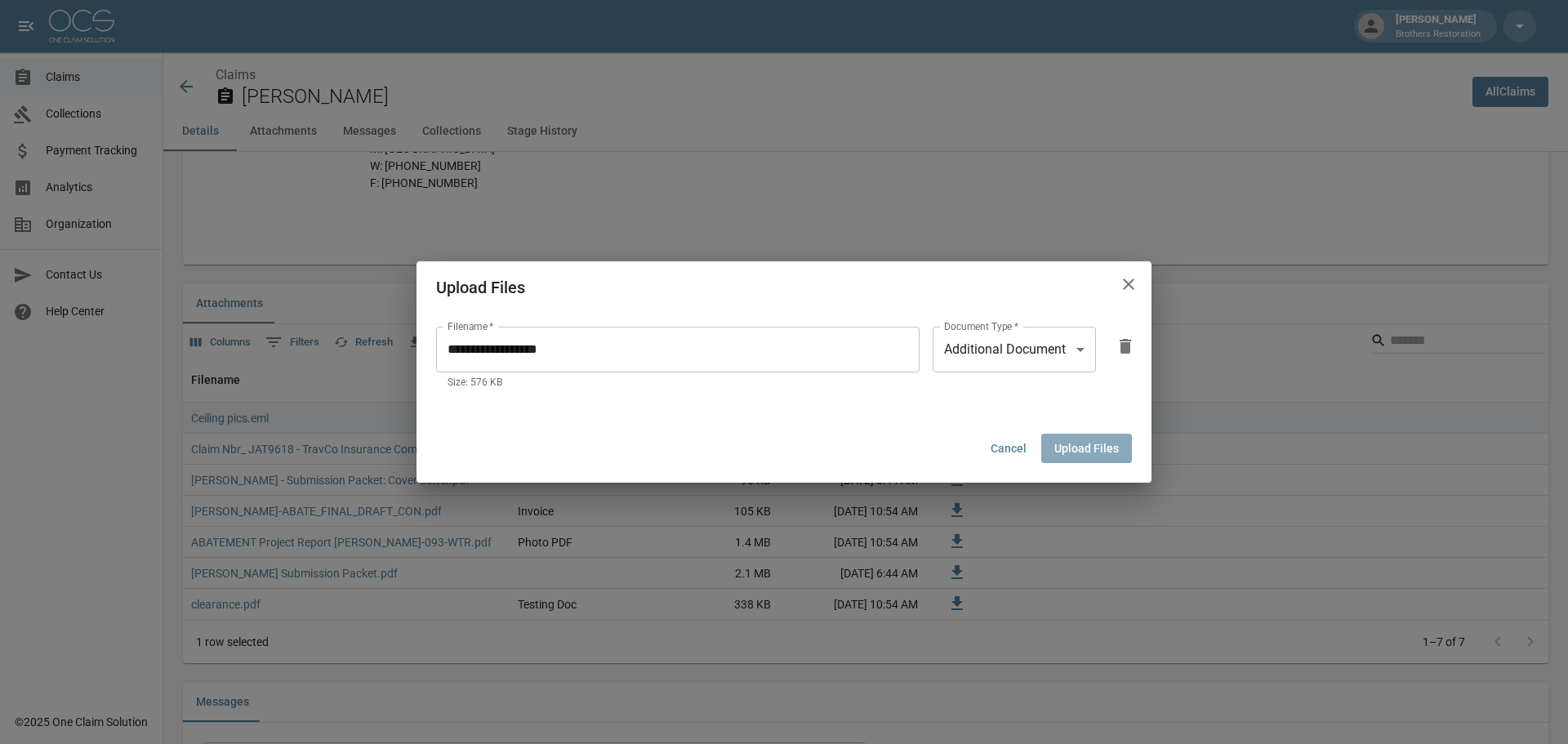
click at [1100, 443] on button "Upload Files" at bounding box center [1086, 448] width 90 height 30
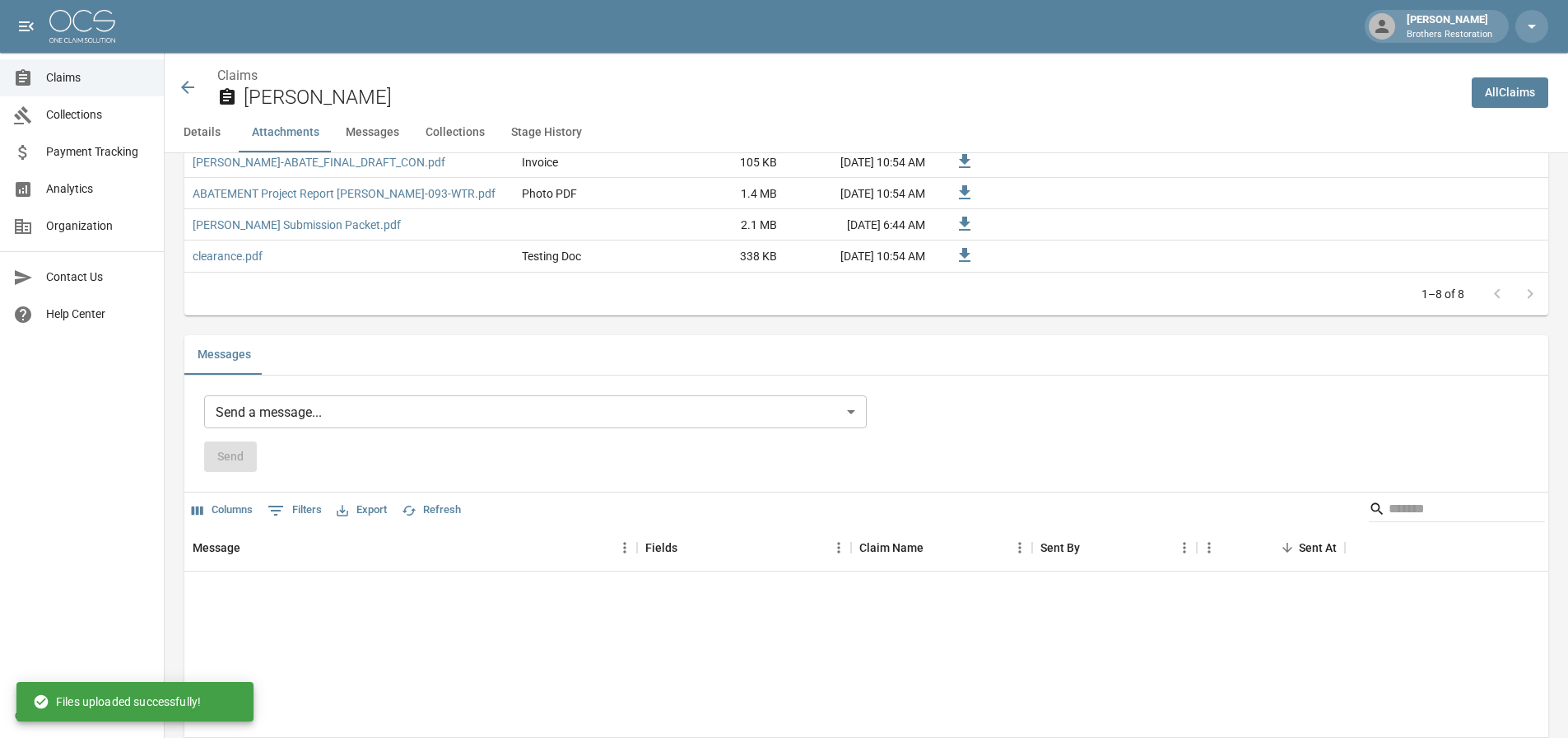
scroll to position [1317, 0]
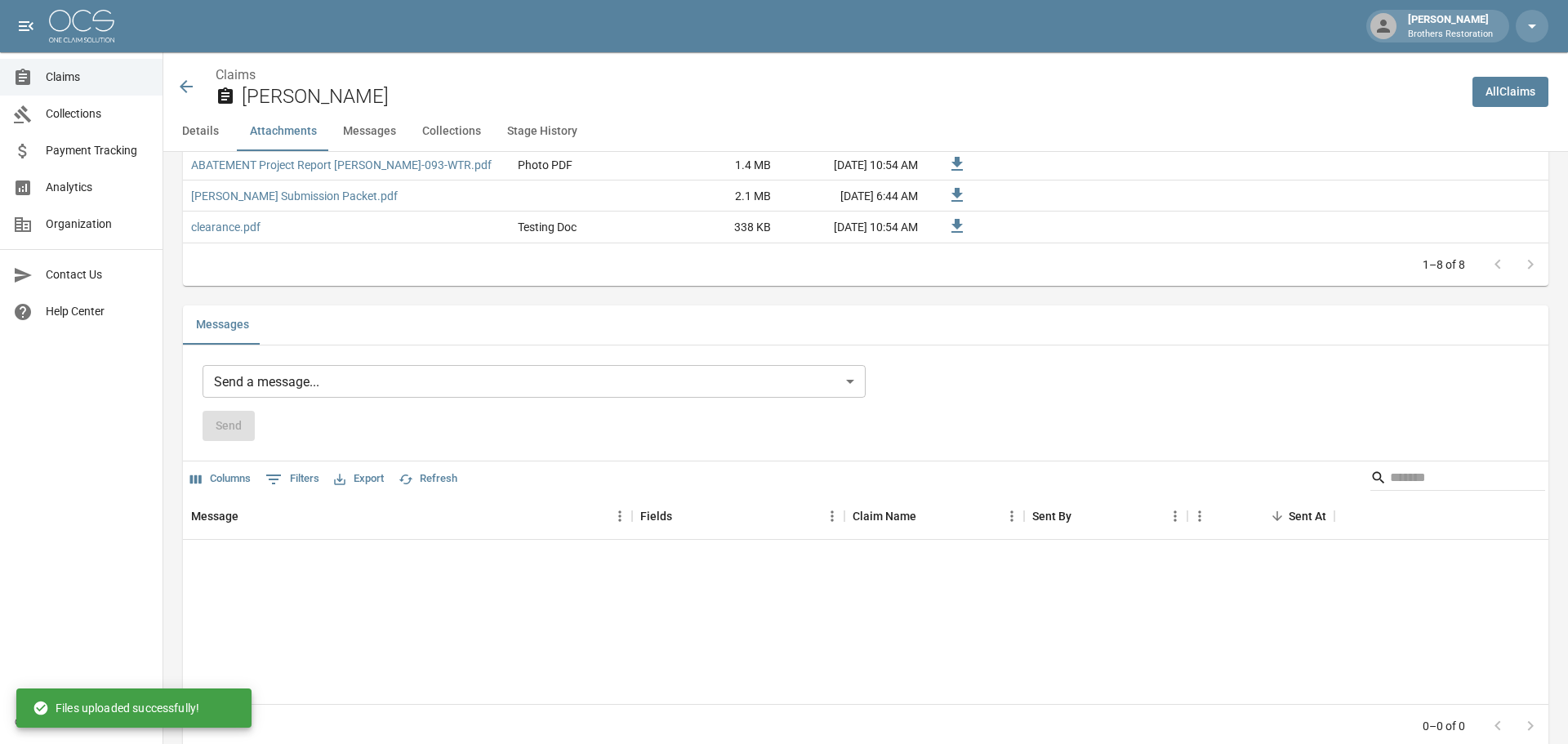
click at [422, 398] on body "Tanner Bingham Brothers Restoration Claims Collections Payment Tracking Analyti…" at bounding box center [784, 46] width 1568 height 2704
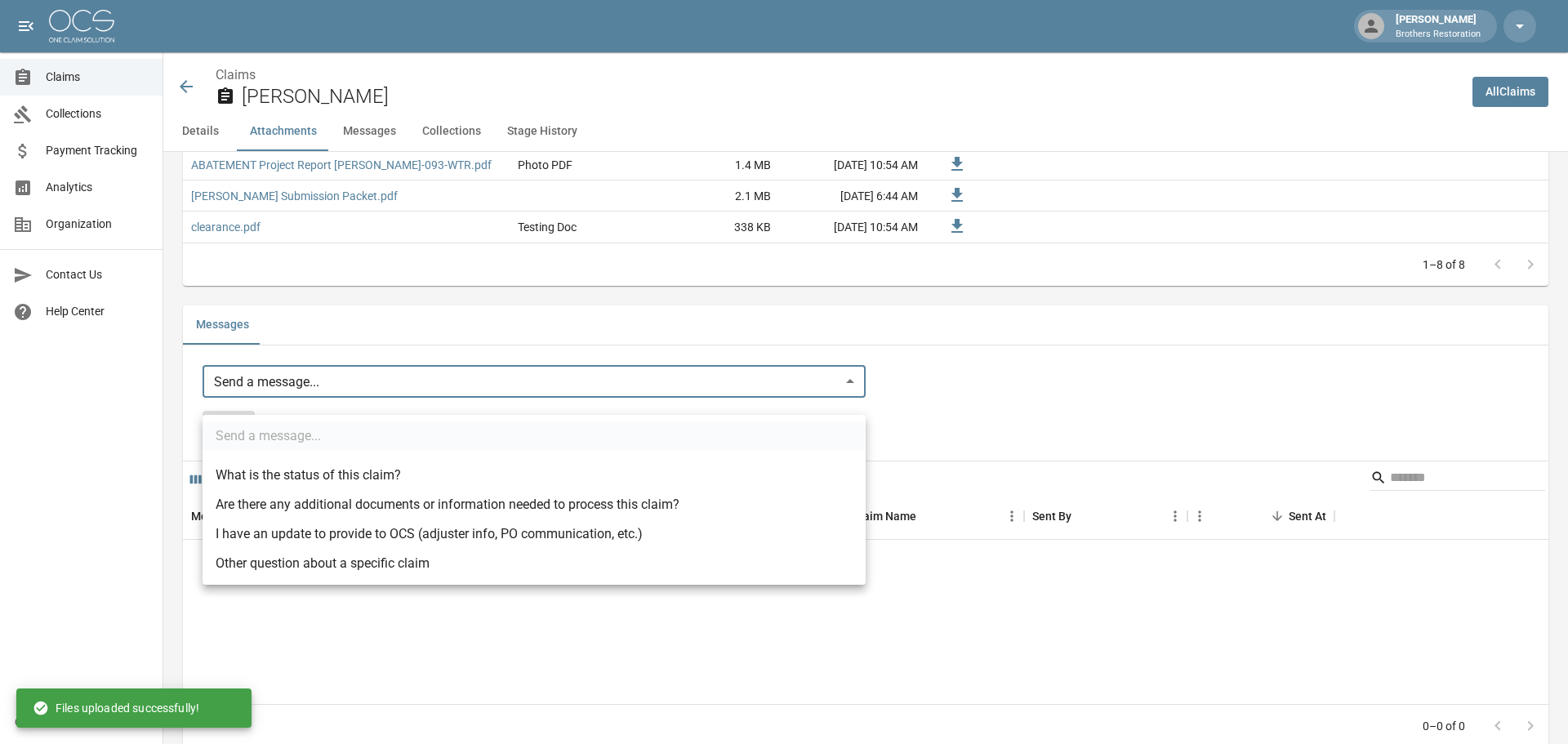
click at [397, 532] on li "I have an update to provide to OCS (adjuster info, PO communication, etc.)" at bounding box center [534, 534] width 663 height 30
type input "**********"
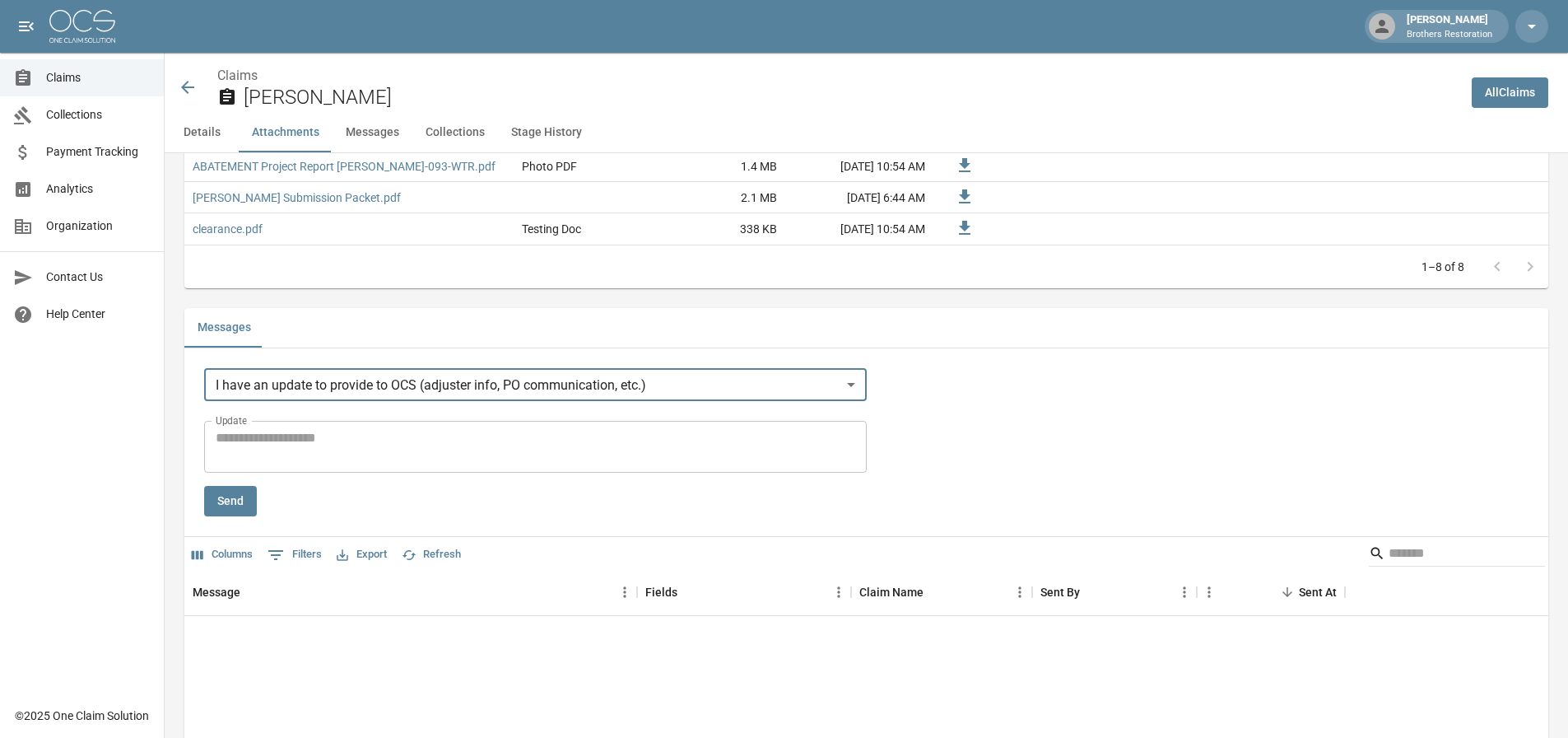
click at [381, 466] on textarea "Update" at bounding box center [535, 448] width 639 height 38
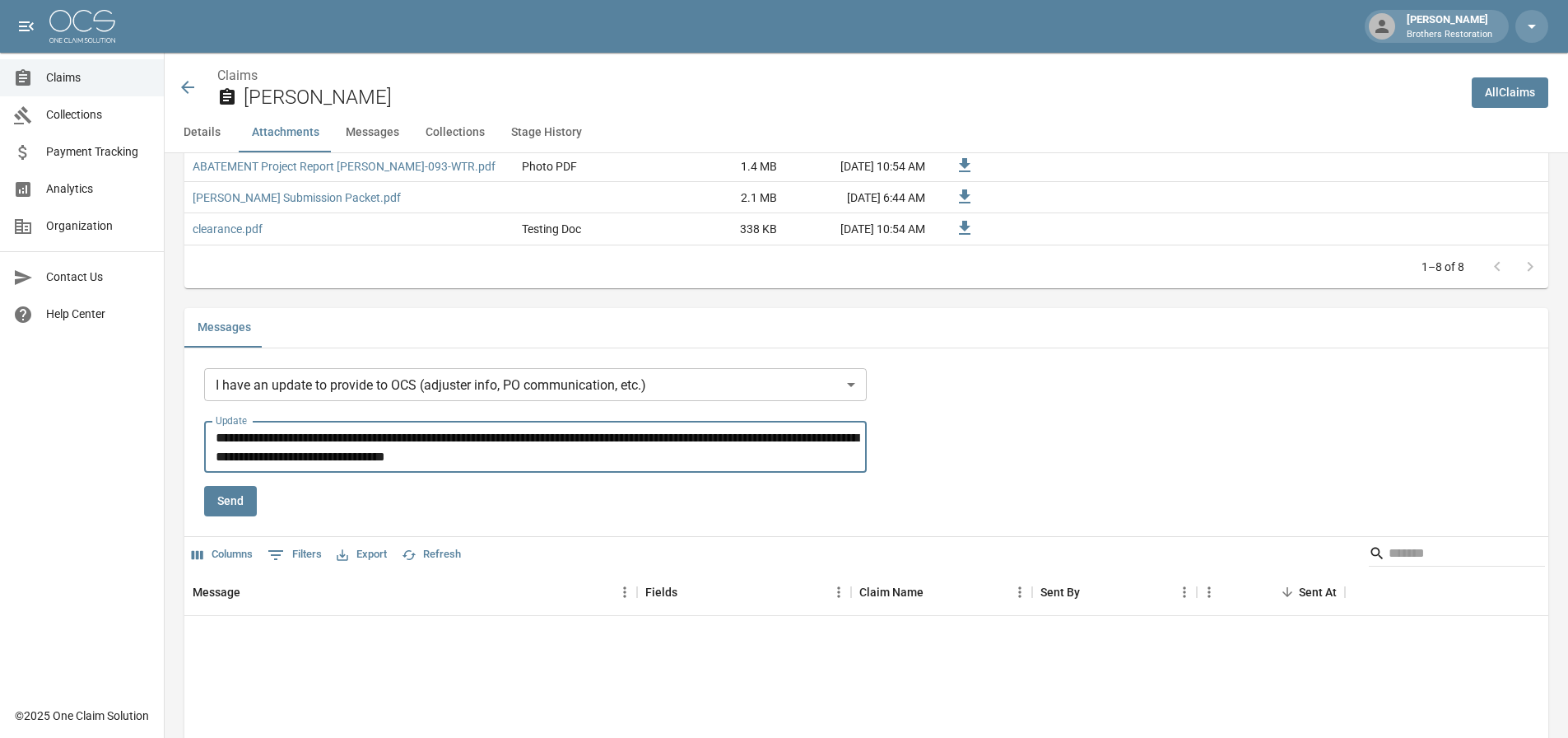
click at [547, 466] on textarea "**********" at bounding box center [538, 448] width 645 height 38
type textarea "**********"
click at [741, 472] on div "**********" at bounding box center [535, 447] width 662 height 52
click at [735, 466] on textarea "**********" at bounding box center [538, 448] width 645 height 38
click at [242, 516] on button "Send" at bounding box center [231, 501] width 53 height 31
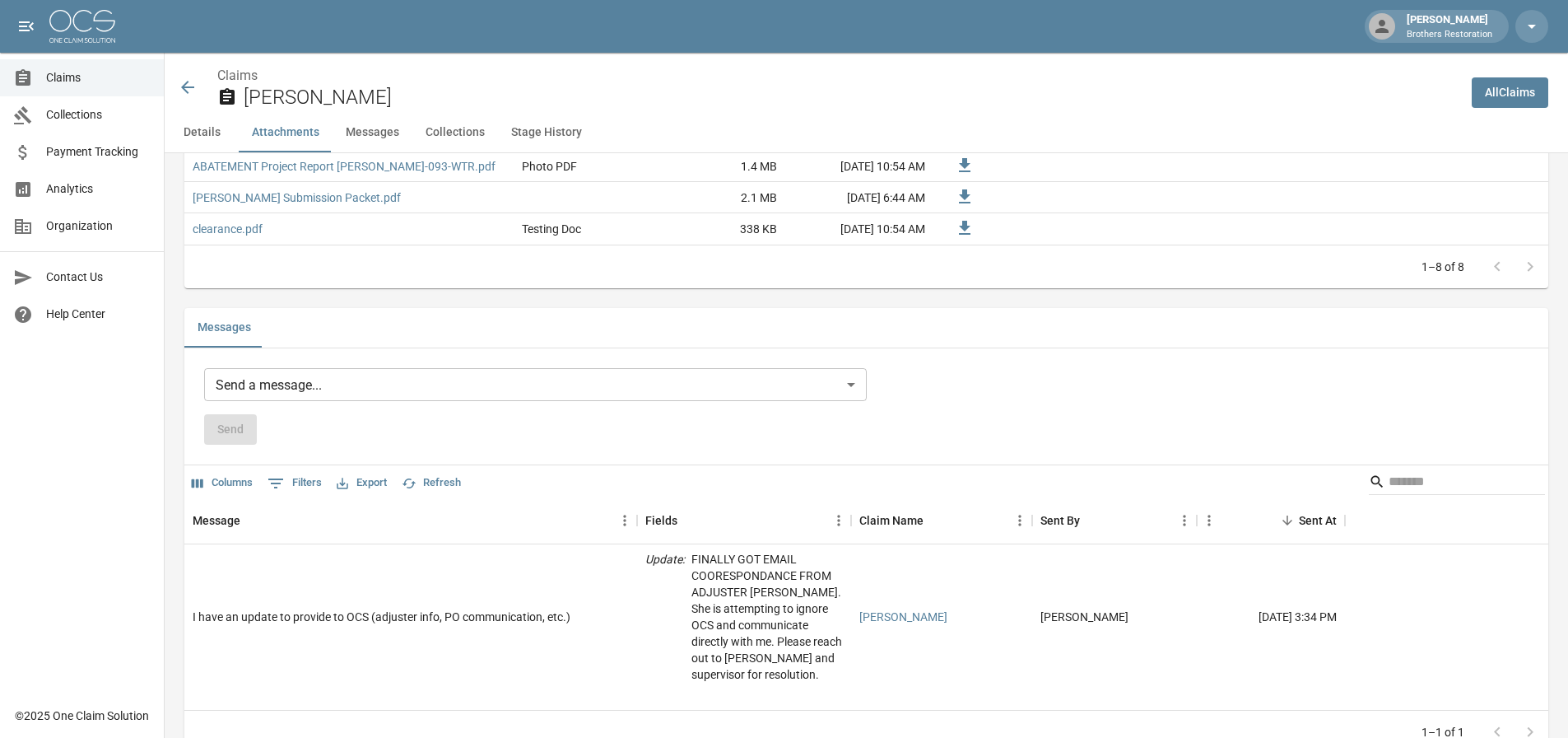
click at [988, 323] on div "Details Claim Information Name Christensen, Marion Claim Number JAT9618 Claim T…" at bounding box center [856, 113] width 1384 height 2555
click at [55, 71] on span "Claims" at bounding box center [98, 78] width 104 height 17
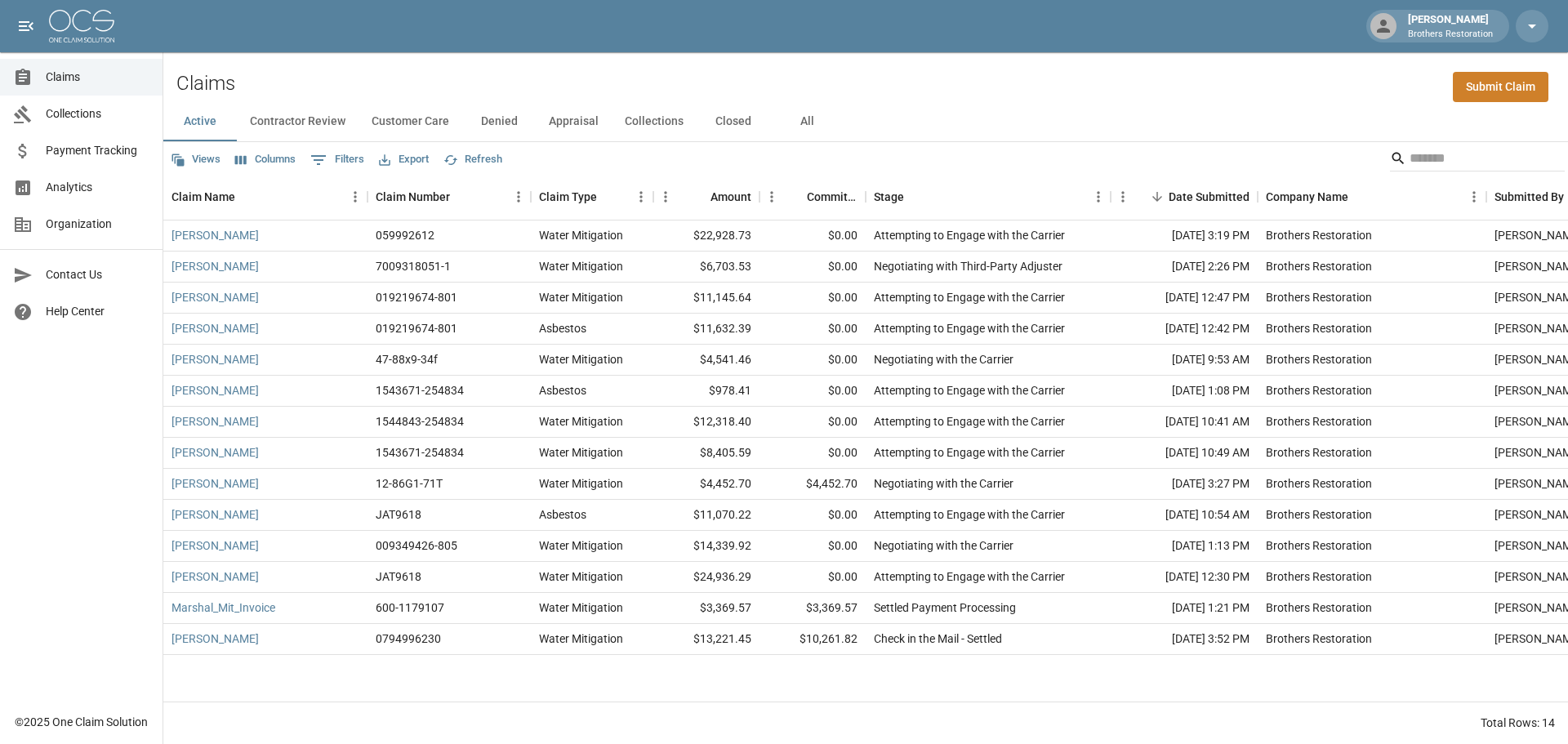
click at [334, 121] on button "Contractor Review" at bounding box center [298, 121] width 121 height 39
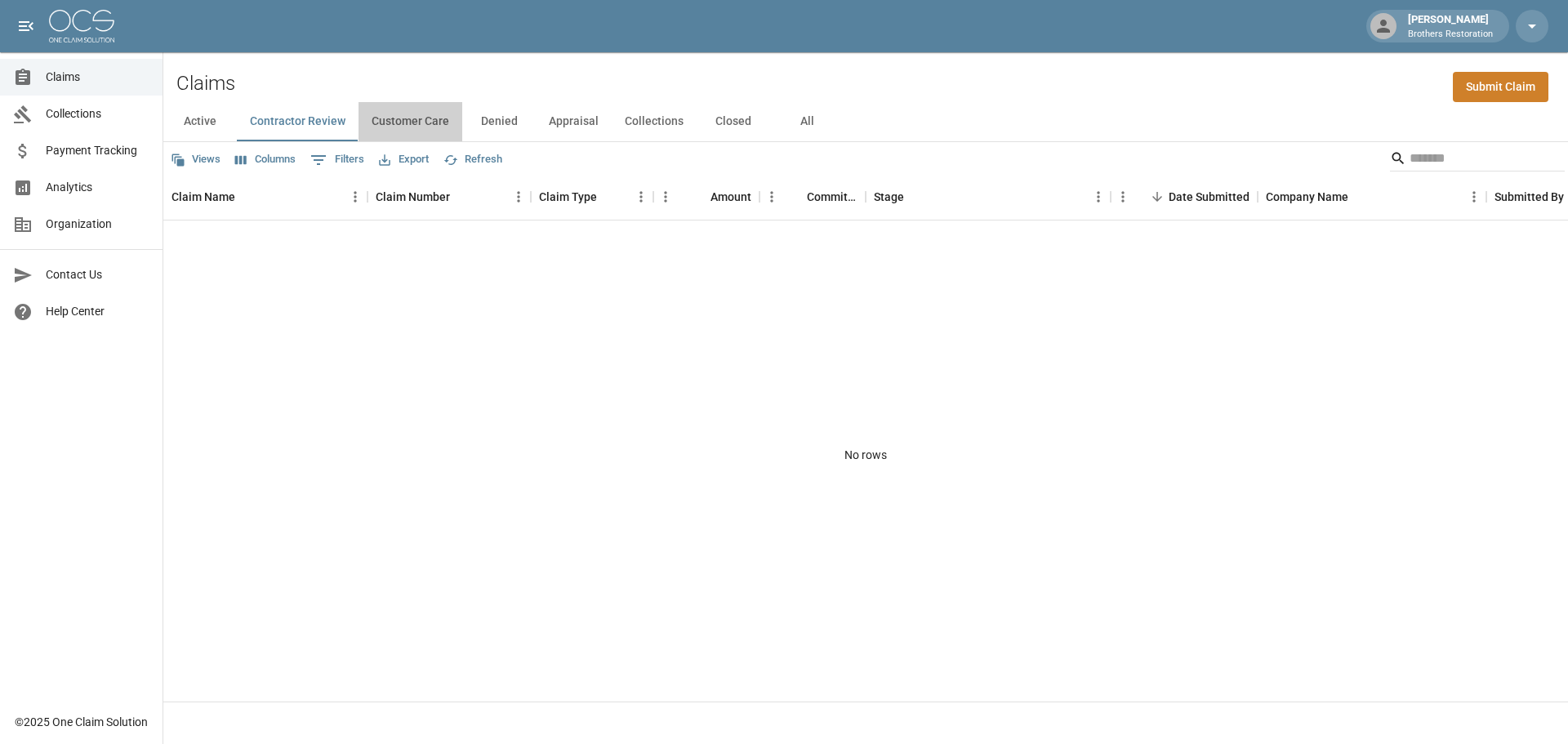
click at [393, 120] on button "Customer Care" at bounding box center [410, 121] width 103 height 39
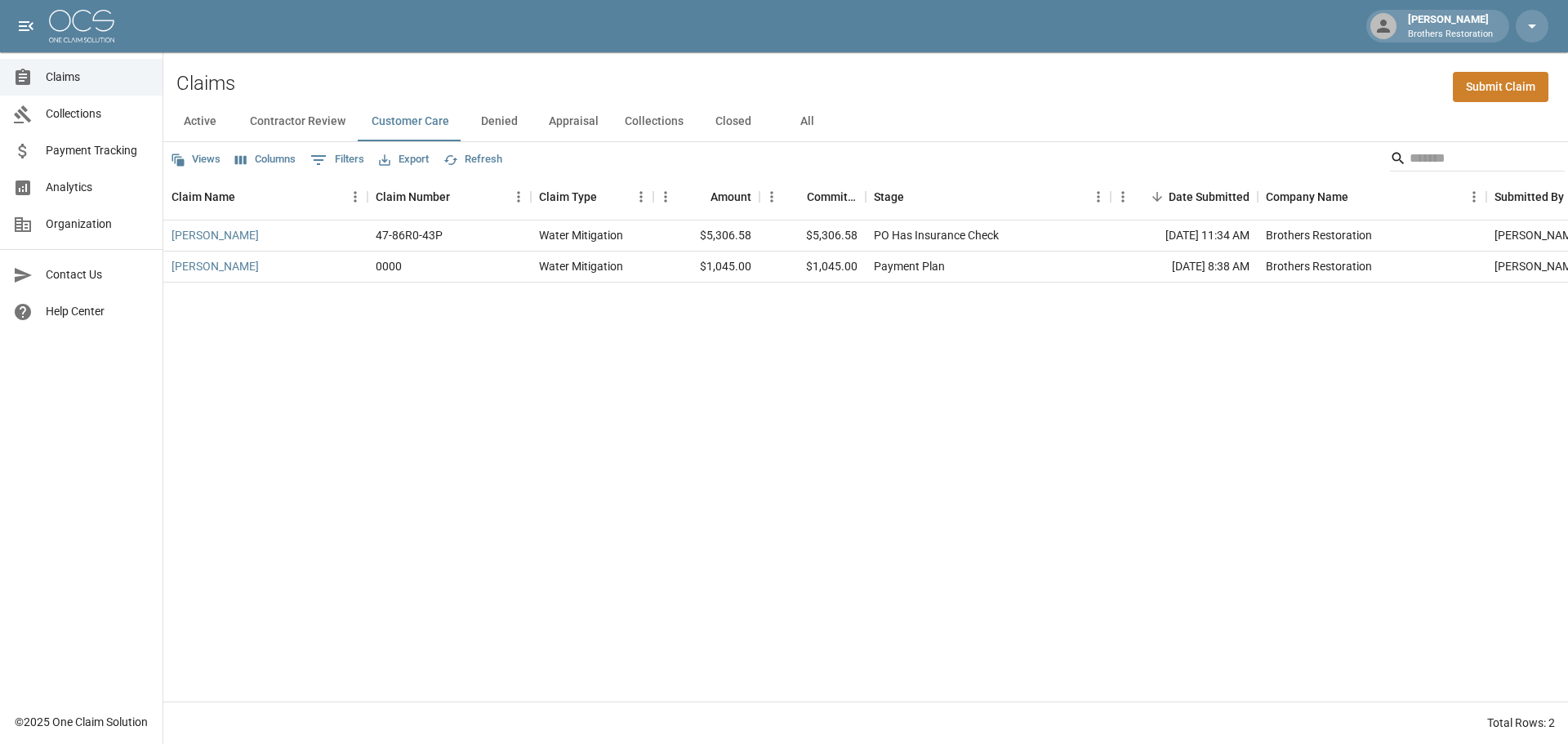
click at [524, 124] on button "Denied" at bounding box center [499, 121] width 74 height 39
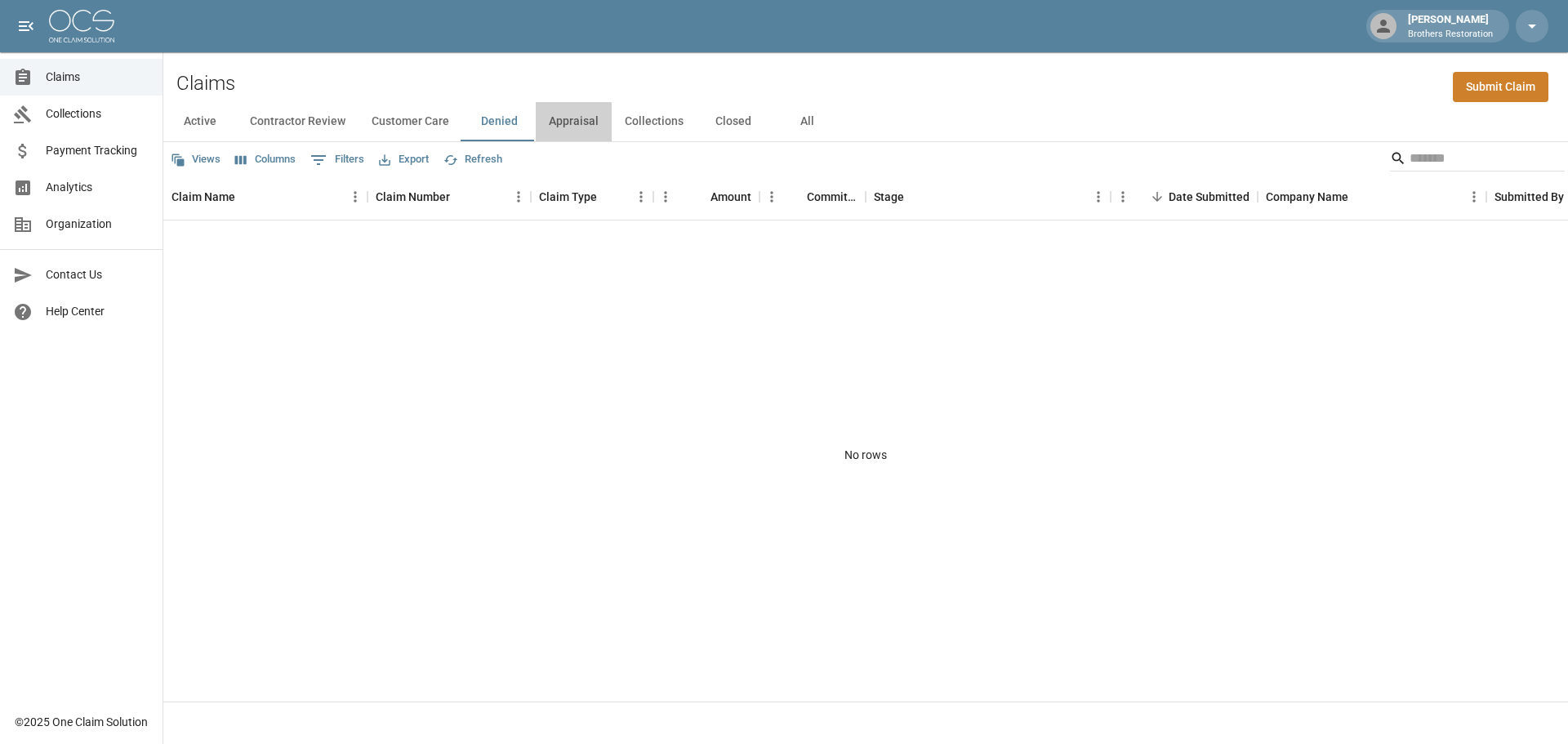
click at [555, 122] on button "Appraisal" at bounding box center [574, 121] width 76 height 39
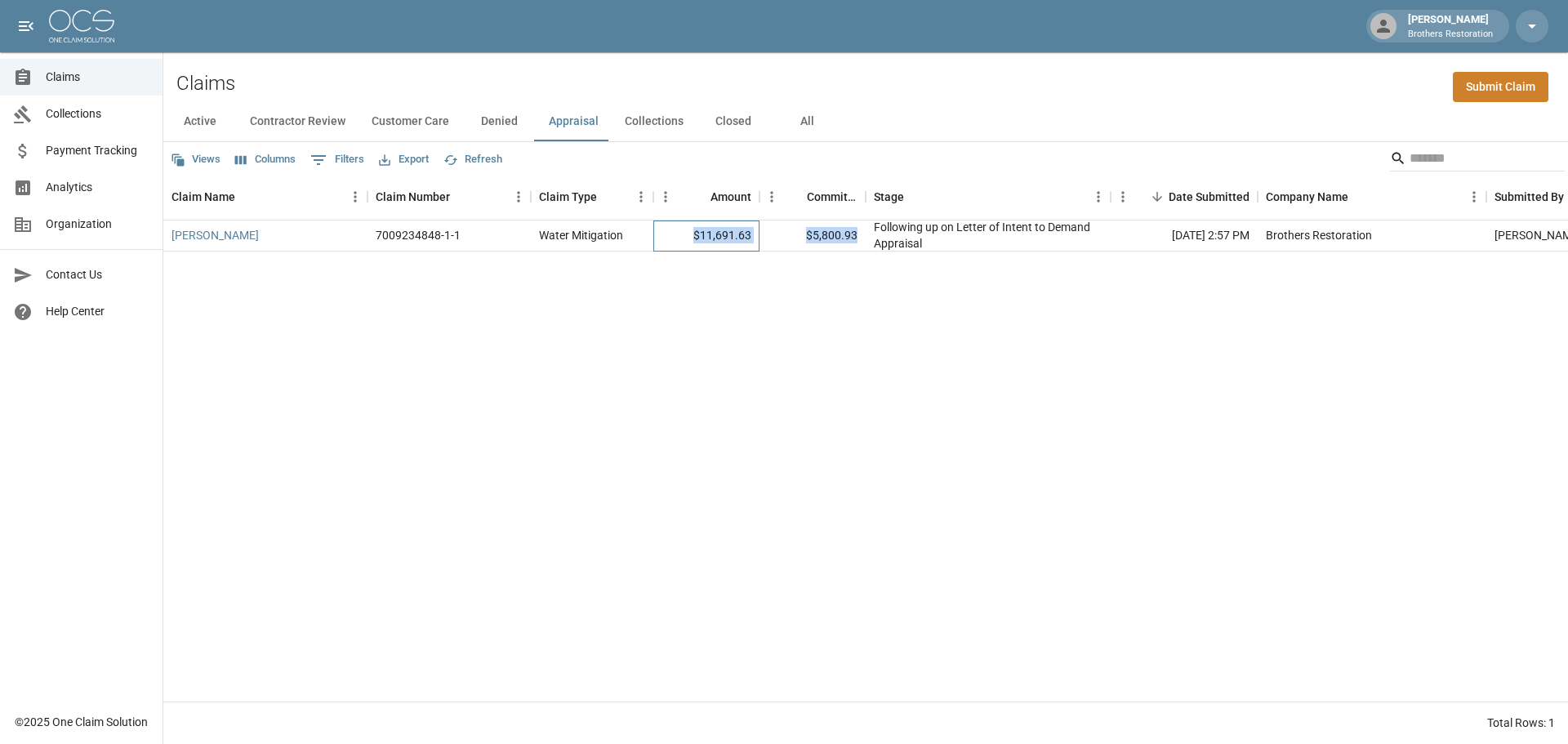
drag, startPoint x: 694, startPoint y: 237, endPoint x: 859, endPoint y: 239, distance: 165.0
click at [859, 239] on div "Julianna Oachs 7009234848-1-1 Water Mitigation $11,691.63 $5,800.93 Following u…" at bounding box center [926, 236] width 1527 height 31
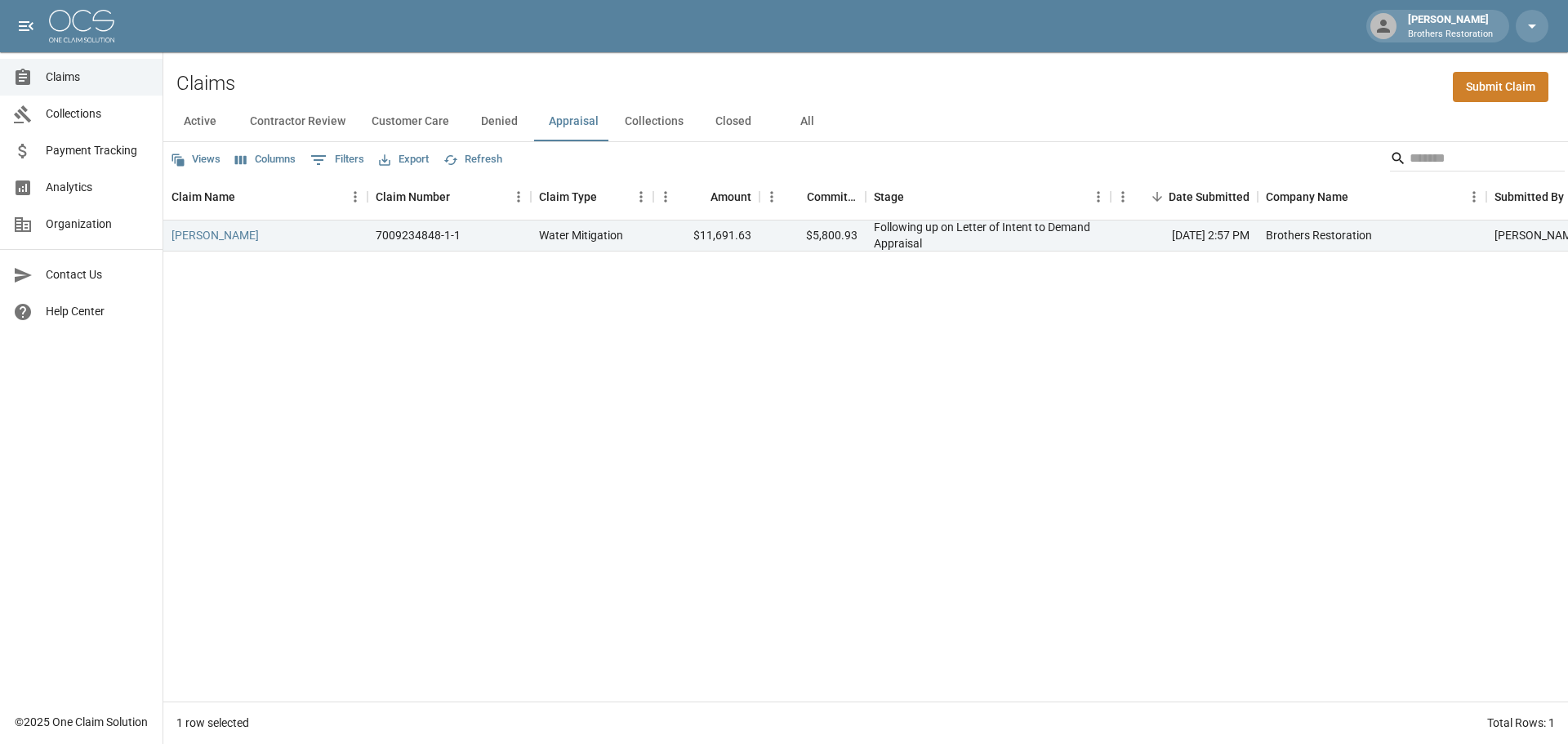
click at [822, 259] on div "Julianna Oachs 7009234848-1-1 Water Mitigation $11,691.63 $5,800.93 Following u…" at bounding box center [926, 461] width 1527 height 481
drag, startPoint x: 807, startPoint y: 240, endPoint x: 854, endPoint y: 248, distance: 47.7
click at [866, 239] on div "Julianna Oachs 7009234848-1-1 Water Mitigation $11,691.63 $5,800.93 Following u…" at bounding box center [926, 236] width 1527 height 31
click at [857, 260] on div "Julianna Oachs 7009234848-1-1 Water Mitigation $11,691.63 $5,800.93 Following u…" at bounding box center [926, 461] width 1527 height 481
drag, startPoint x: 966, startPoint y: 249, endPoint x: 702, endPoint y: 245, distance: 264.0
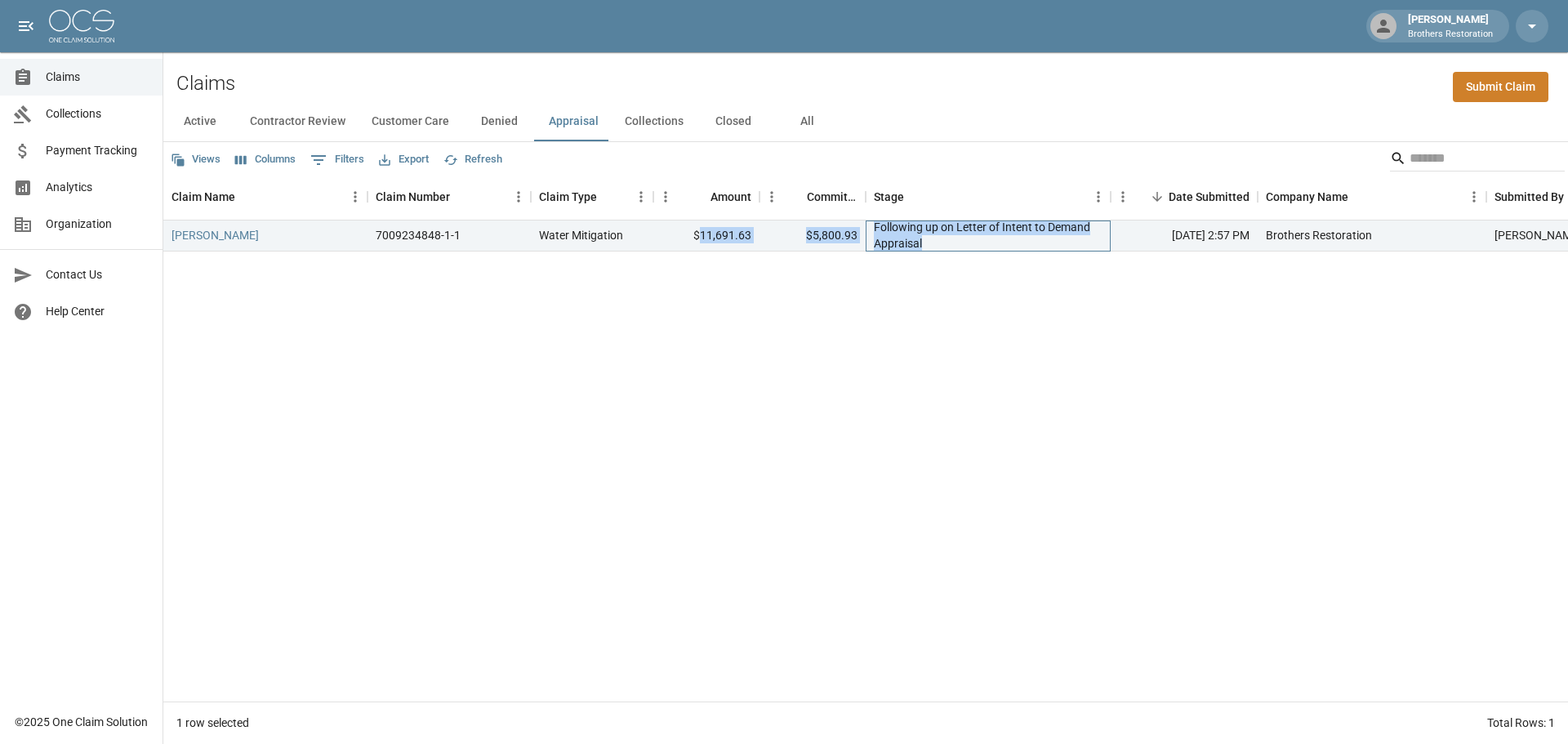
click at [702, 245] on div "Julianna Oachs 7009234848-1-1 Water Mitigation $11,691.63 $5,800.93 Following u…" at bounding box center [926, 236] width 1527 height 31
drag, startPoint x: 944, startPoint y: 326, endPoint x: 940, endPoint y: 309, distance: 17.5
click at [944, 324] on div "Julianna Oachs 7009234848-1-1 Water Mitigation $11,691.63 $5,800.93 Following u…" at bounding box center [926, 461] width 1527 height 481
click at [1222, 534] on div "Julianna Oachs 7009234848-1-1 Water Mitigation $11,691.63 $5,800.93 Following u…" at bounding box center [926, 461] width 1527 height 481
click at [201, 121] on button "Active" at bounding box center [200, 121] width 74 height 39
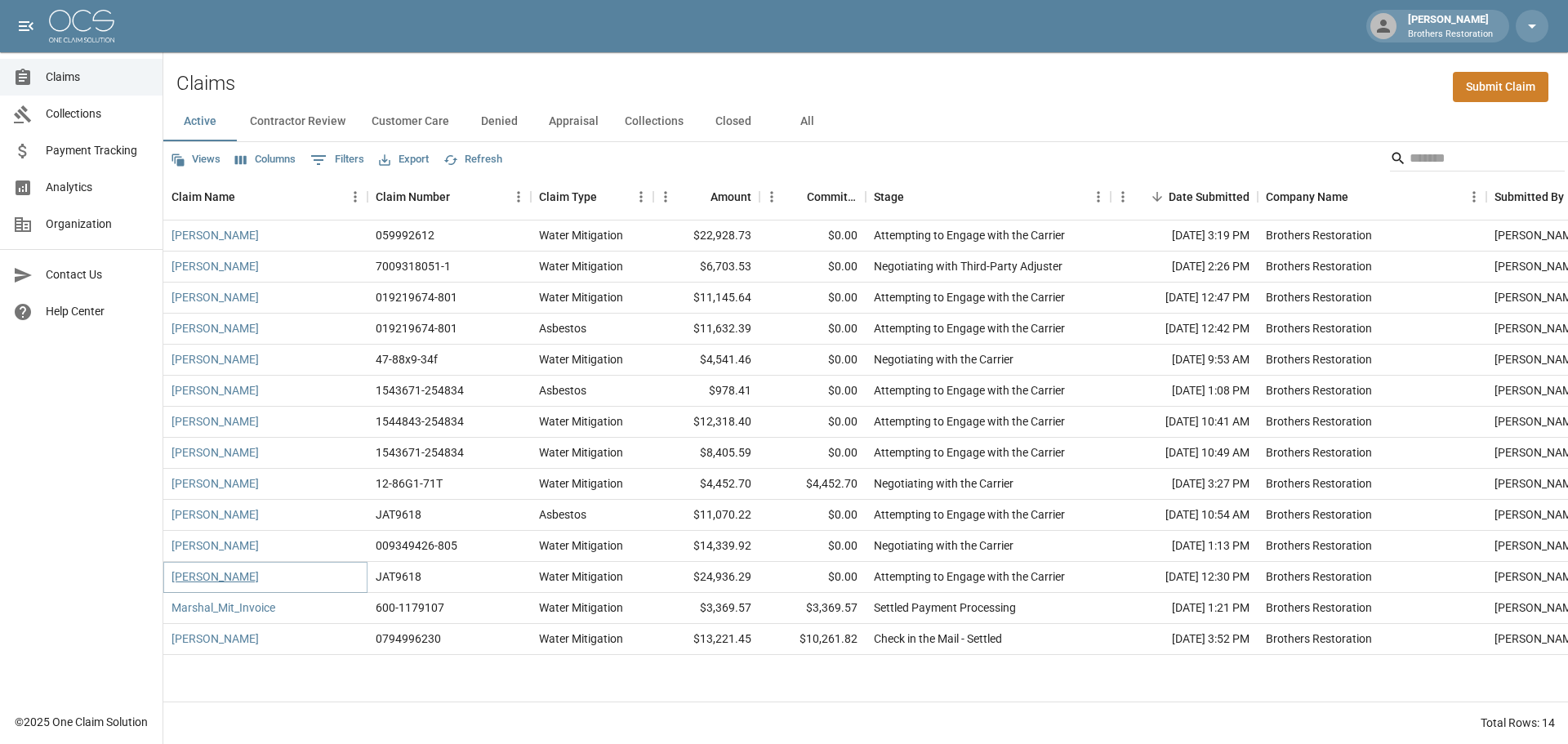
click at [249, 573] on link "[PERSON_NAME]" at bounding box center [215, 577] width 87 height 16
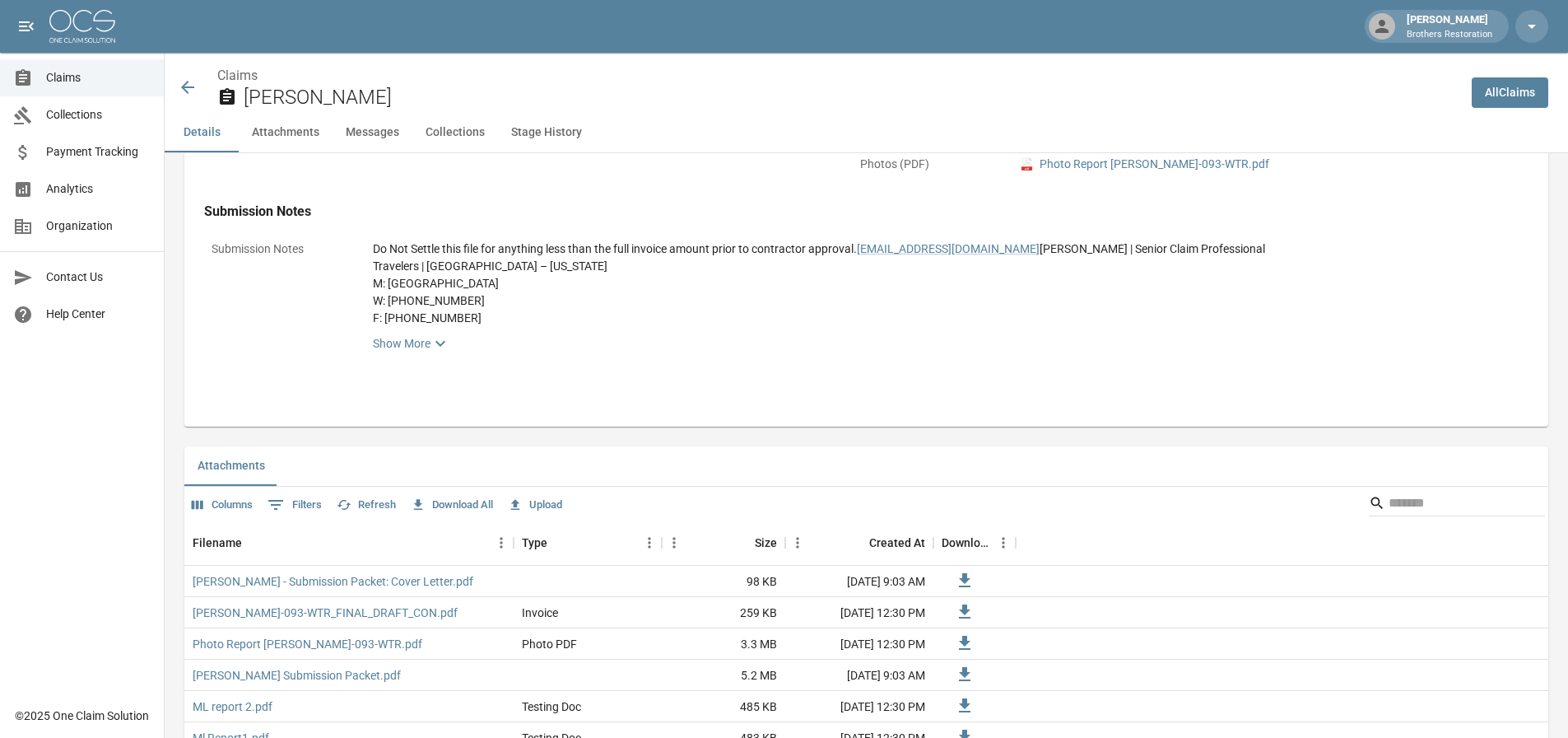
scroll to position [906, 0]
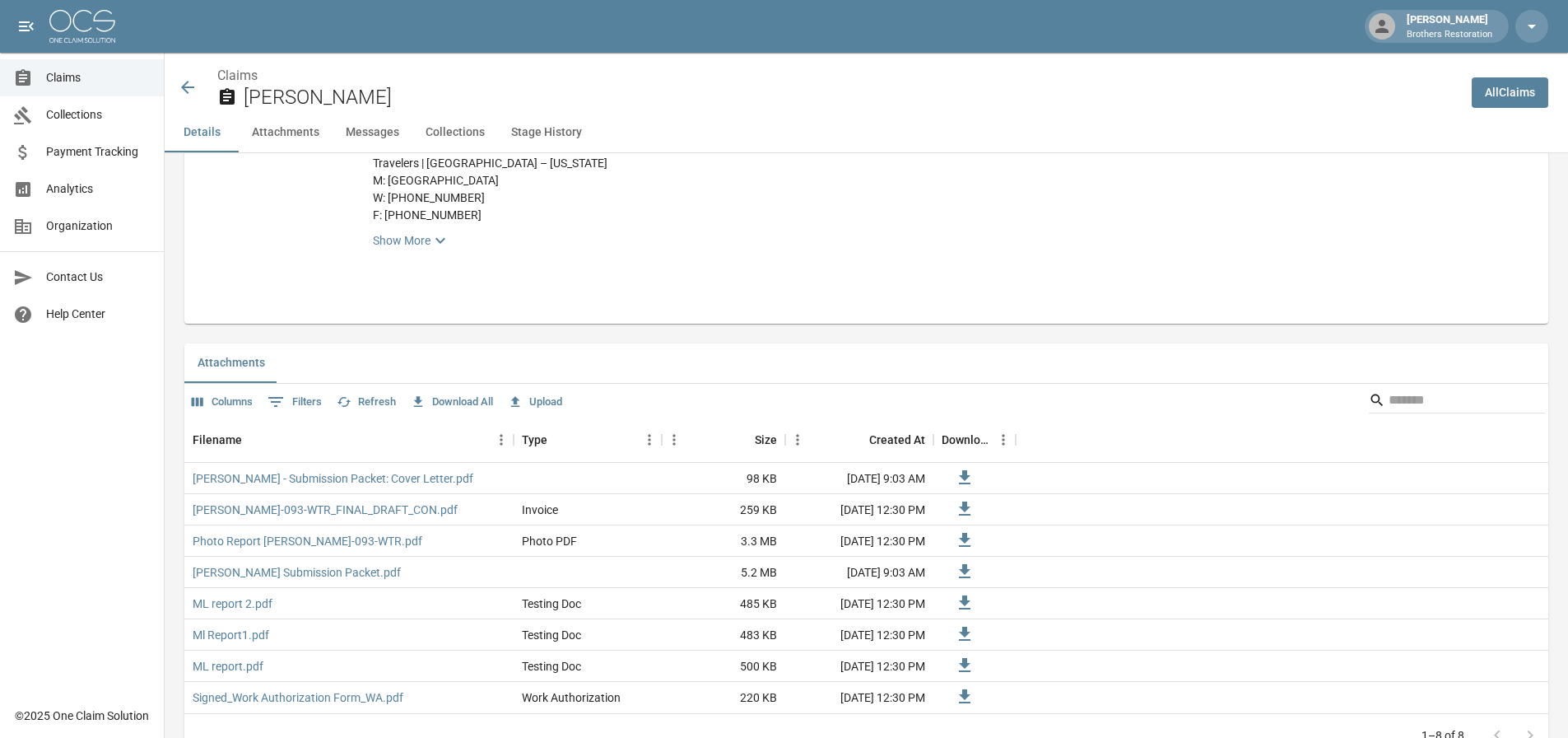
click at [555, 415] on button "Upload" at bounding box center [535, 402] width 63 height 26
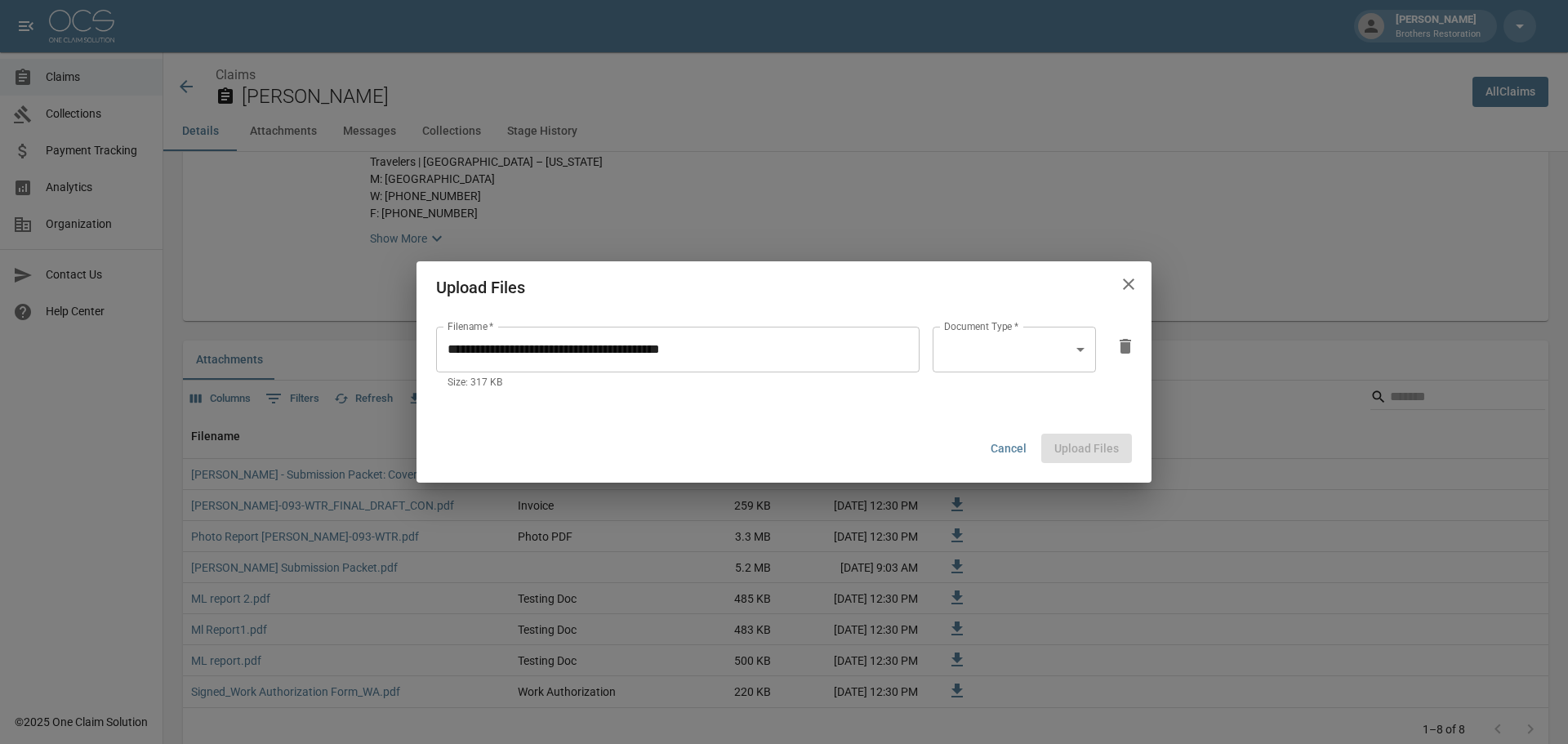
click at [1077, 352] on body "Tanner Bingham Brothers Restoration Claims Collections Payment Tracking Analyti…" at bounding box center [784, 482] width 1568 height 2761
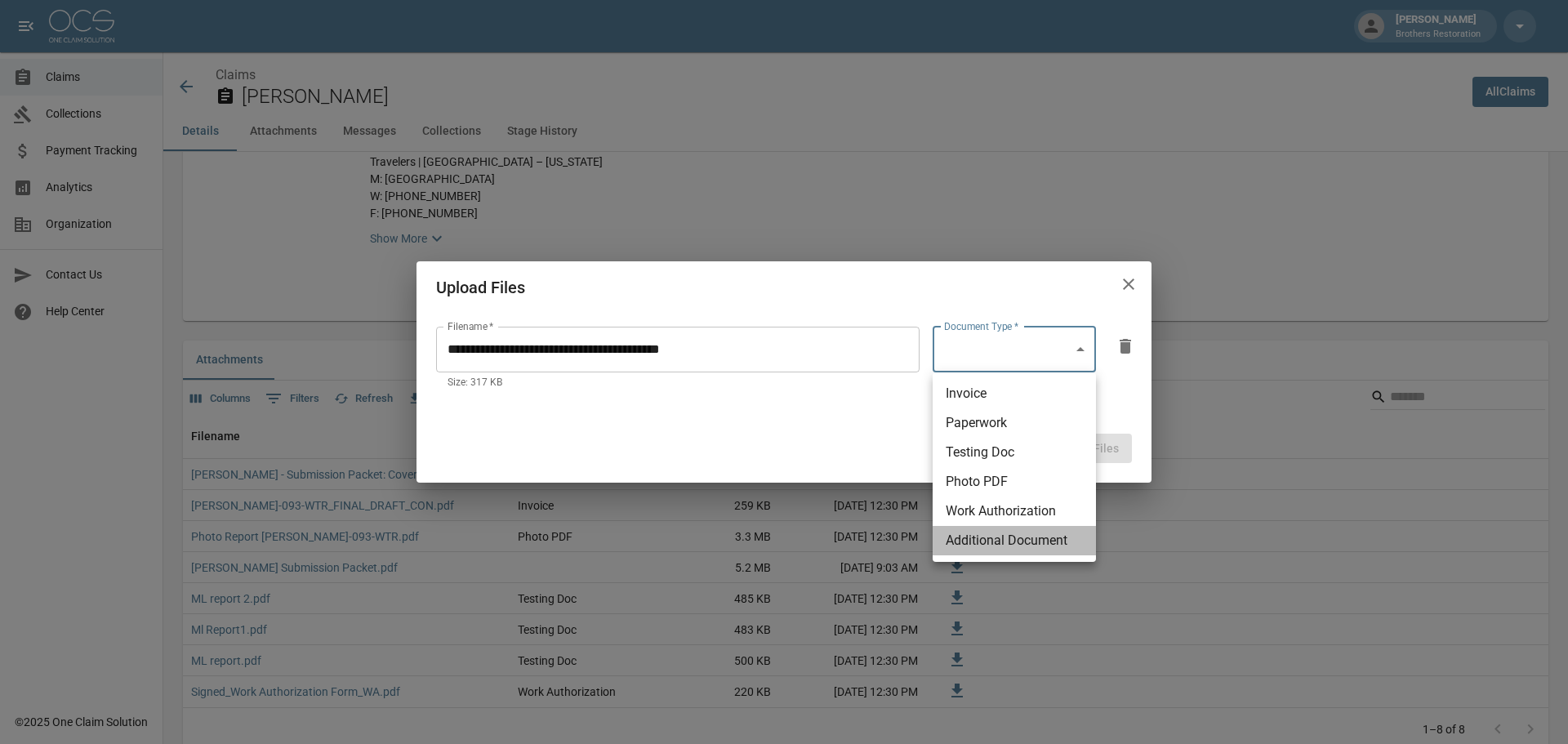
click at [1021, 549] on li "Additional Document" at bounding box center [1014, 541] width 163 height 30
type input "**********"
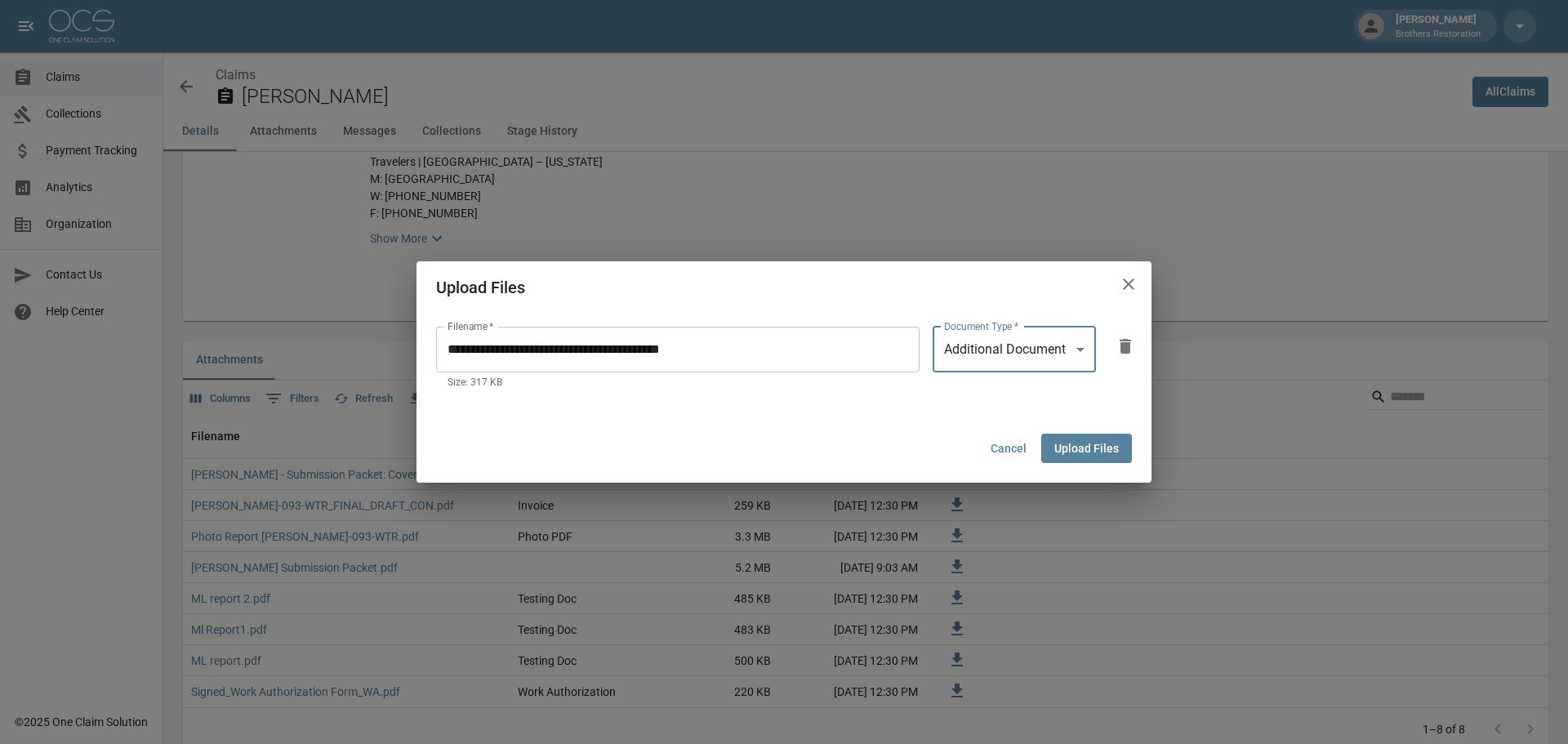
drag, startPoint x: 1107, startPoint y: 450, endPoint x: 1045, endPoint y: 454, distance: 62.1
click at [1107, 449] on button "Upload Files" at bounding box center [1086, 448] width 90 height 30
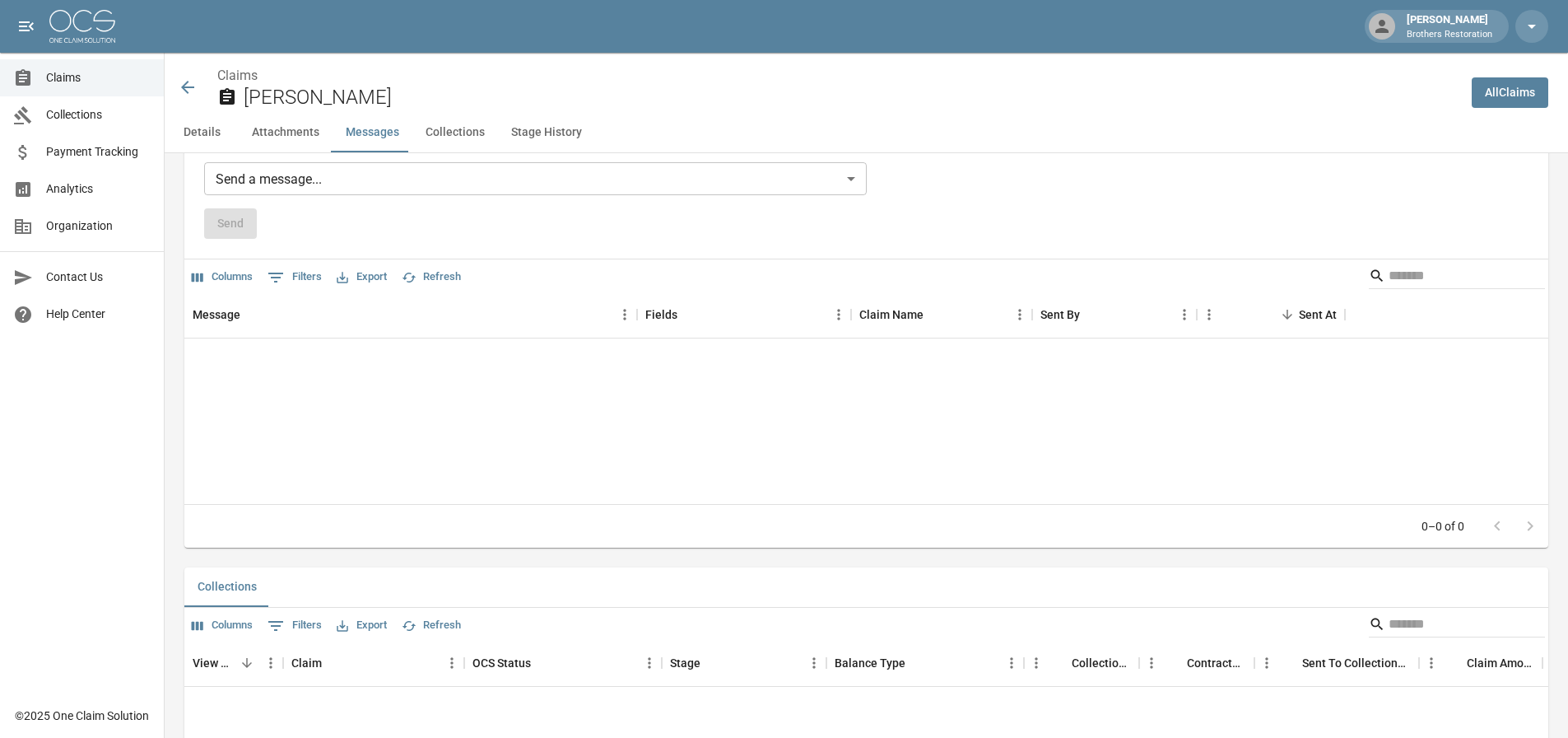
scroll to position [1565, 0]
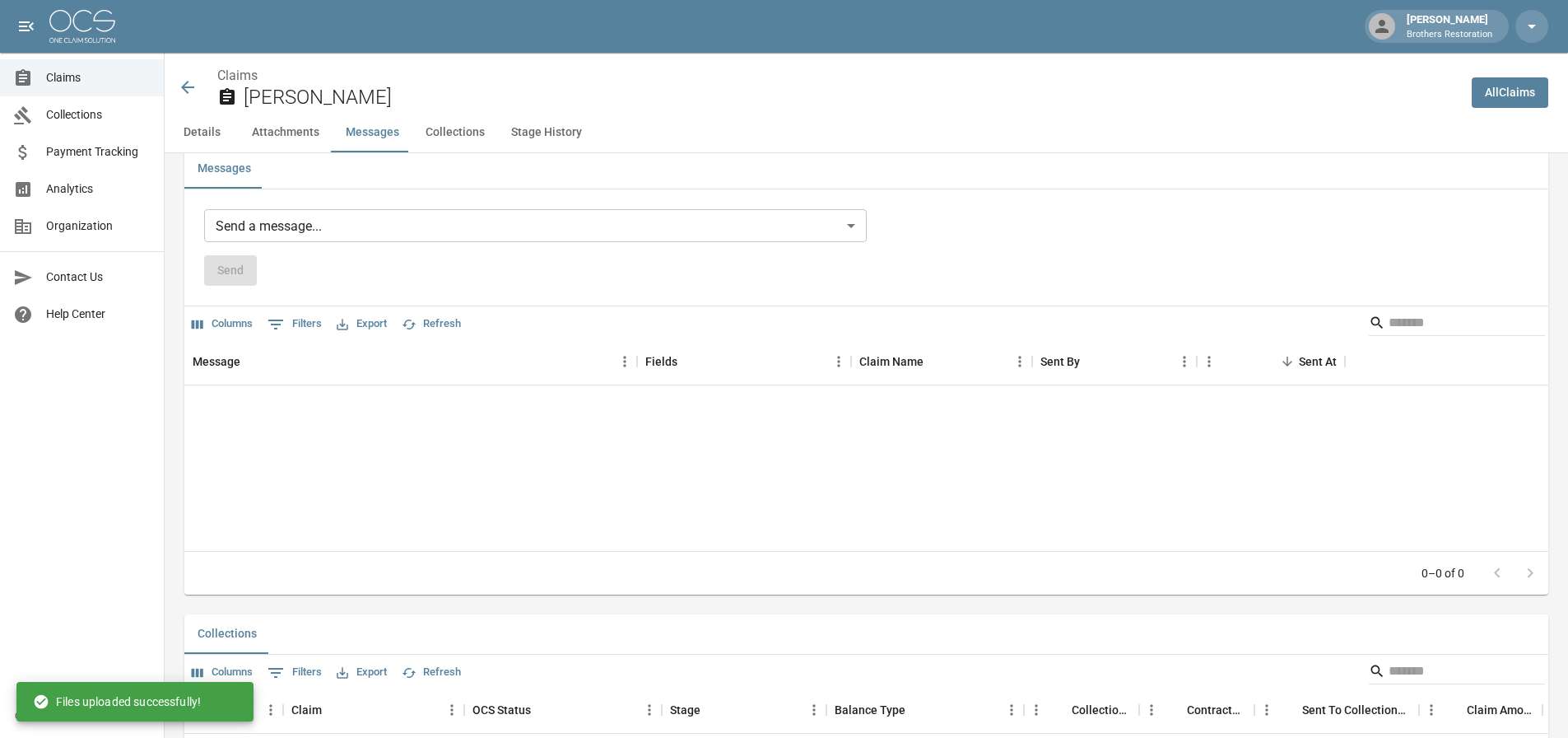
click at [408, 285] on div "Send" at bounding box center [535, 271] width 662 height 31
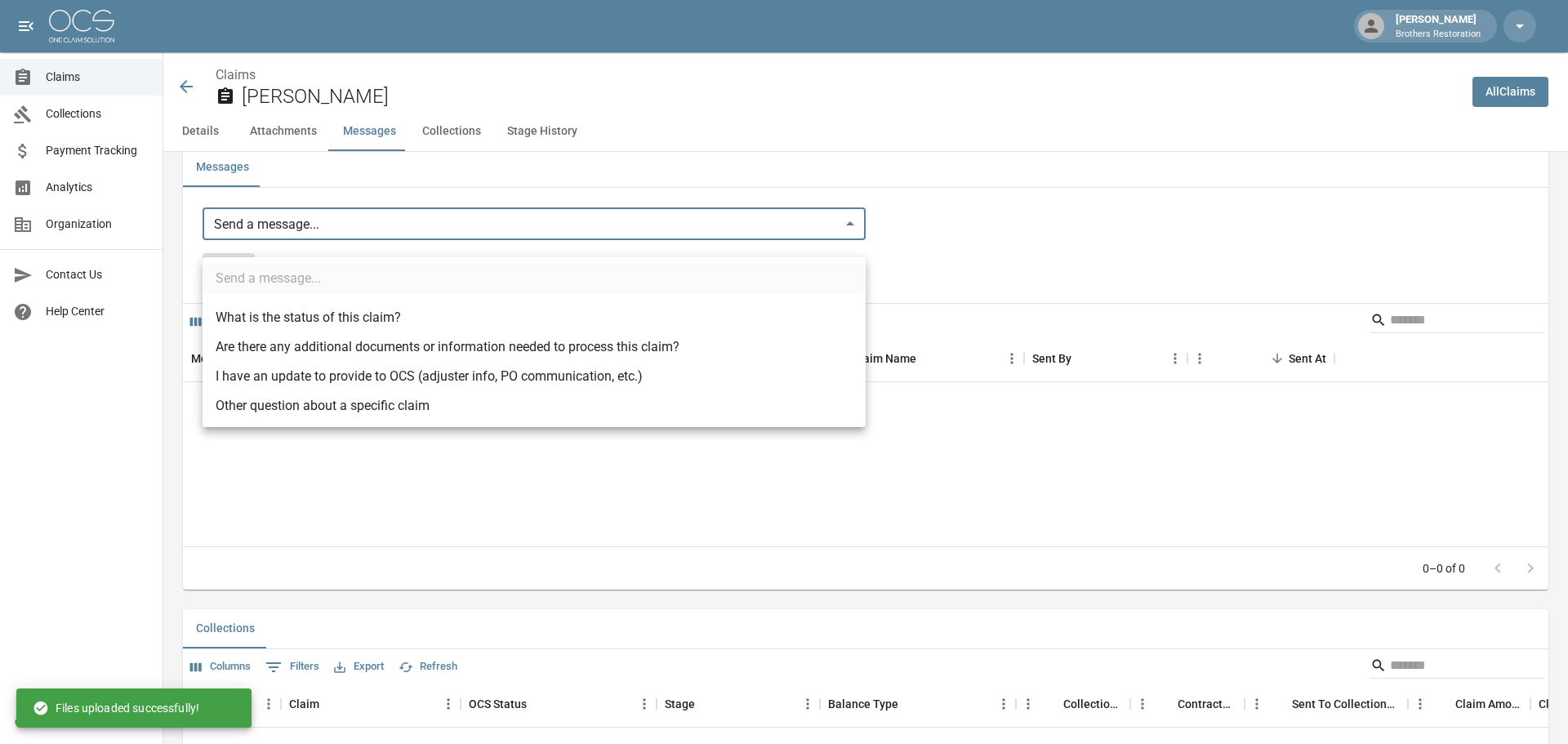
click at [378, 381] on li "I have an update to provide to OCS (adjuster info, PO communication, etc.)" at bounding box center [534, 377] width 663 height 30
type input "**********"
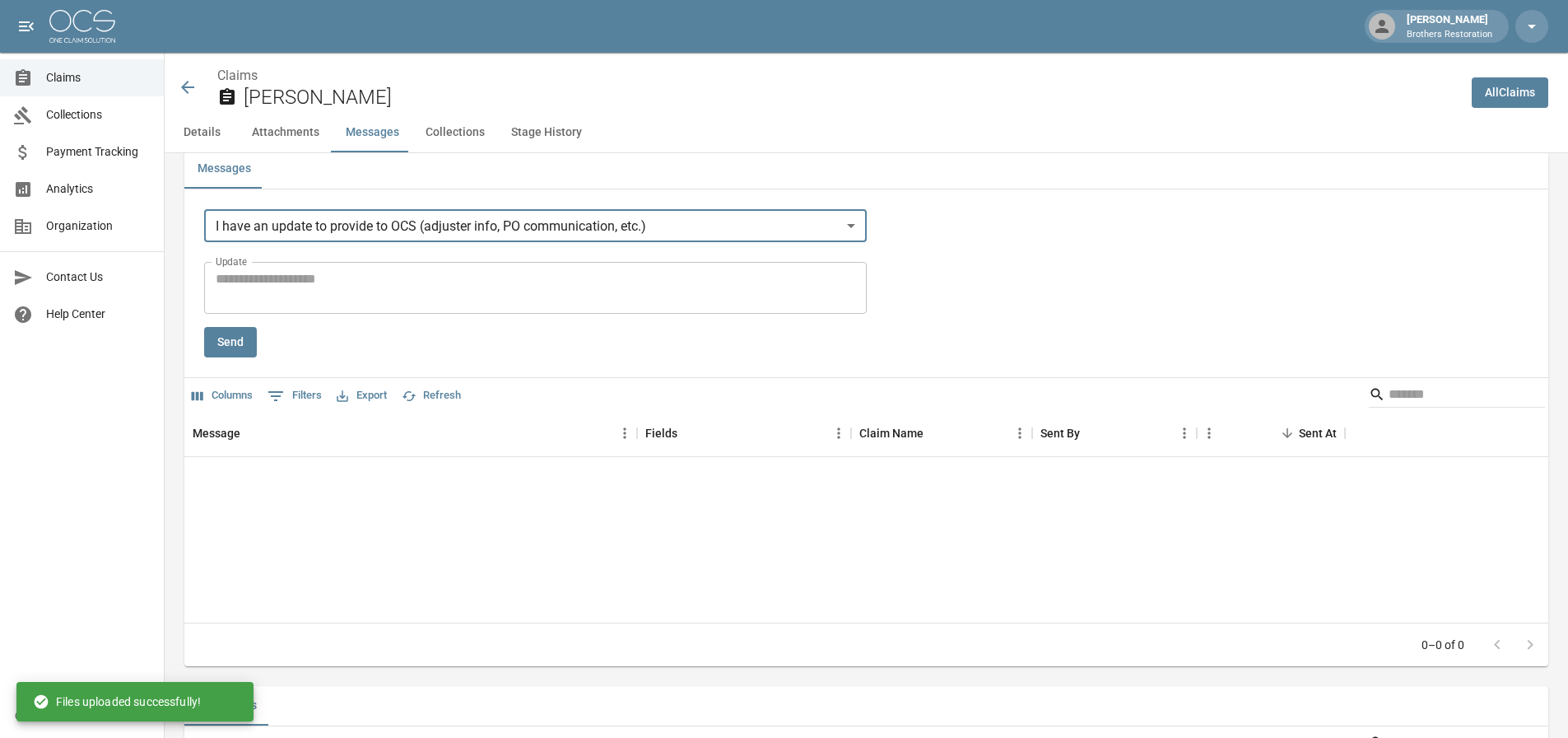
click at [322, 307] on textarea "Update" at bounding box center [535, 288] width 639 height 38
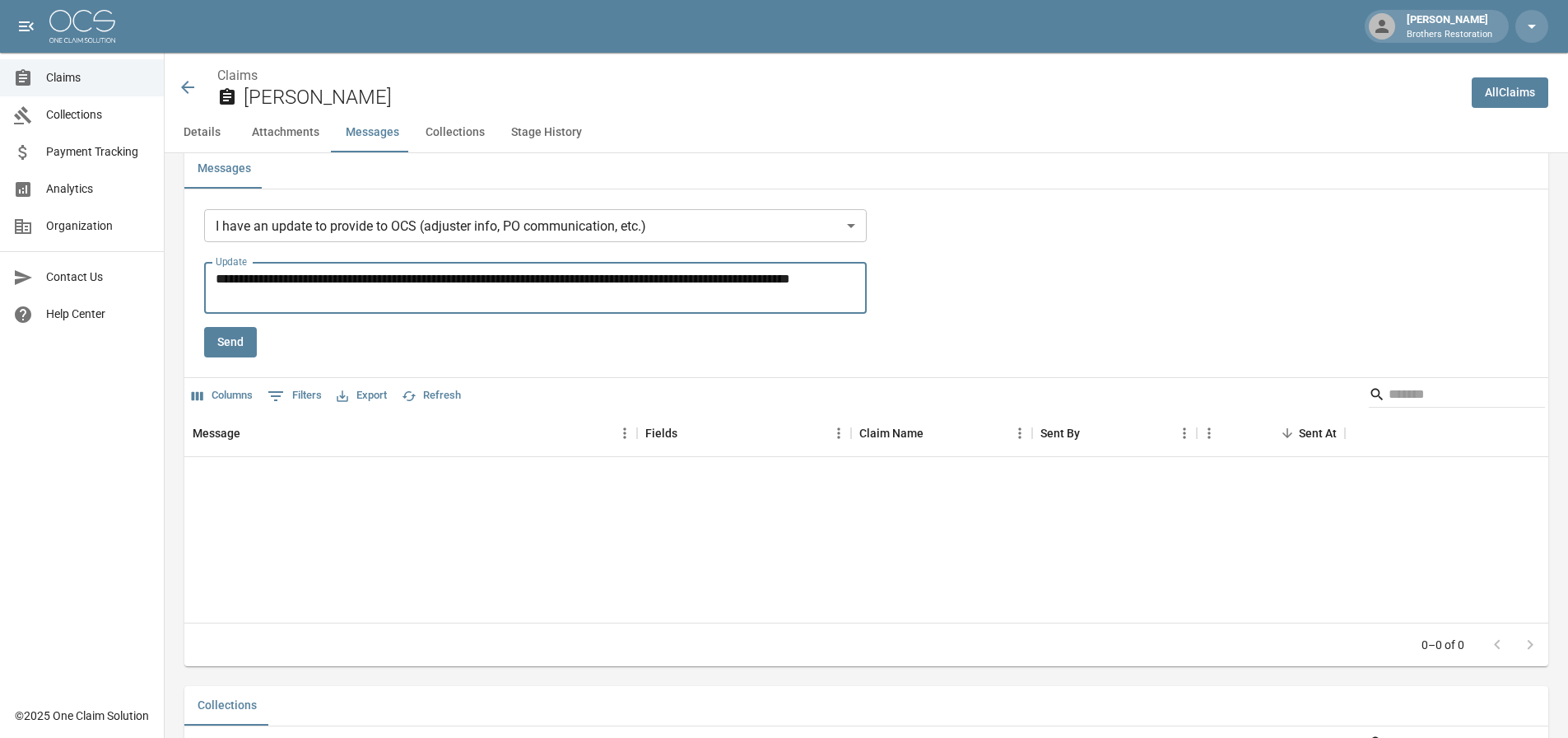
type textarea "**********"
click at [225, 357] on button "Send" at bounding box center [231, 342] width 53 height 31
